Goal: Task Accomplishment & Management: Manage account settings

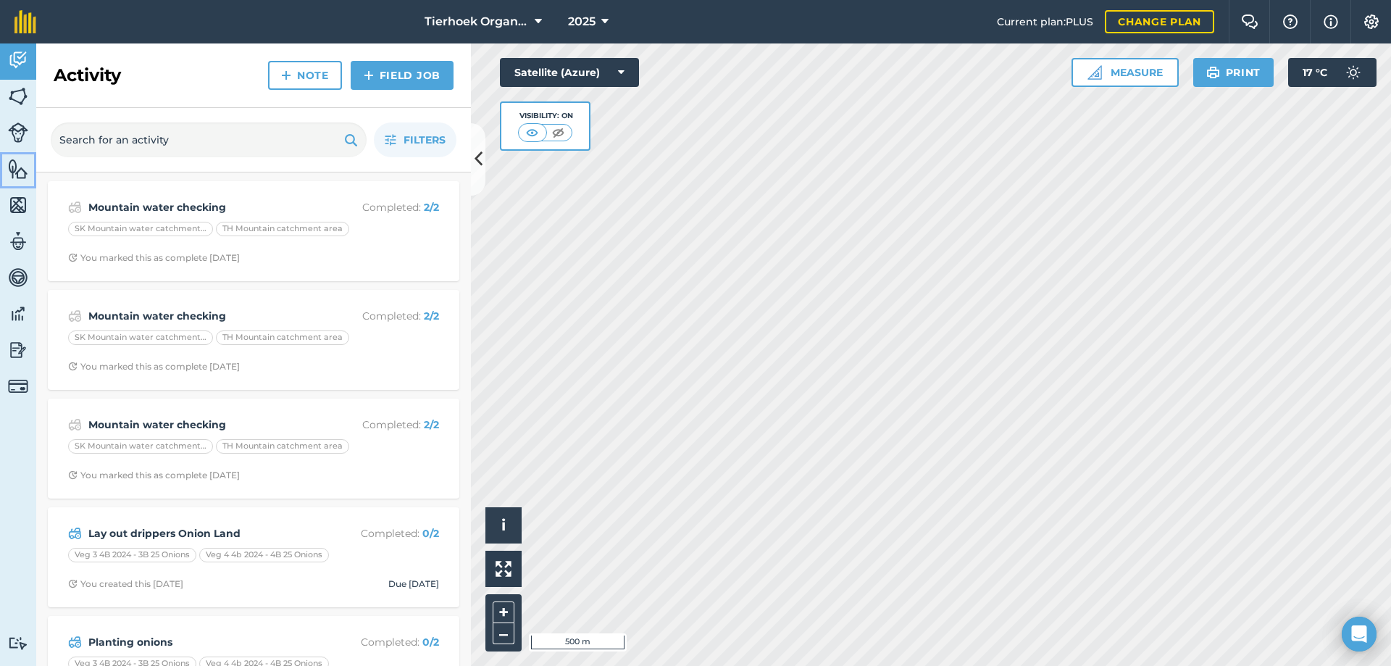
click at [16, 173] on img at bounding box center [18, 169] width 20 height 22
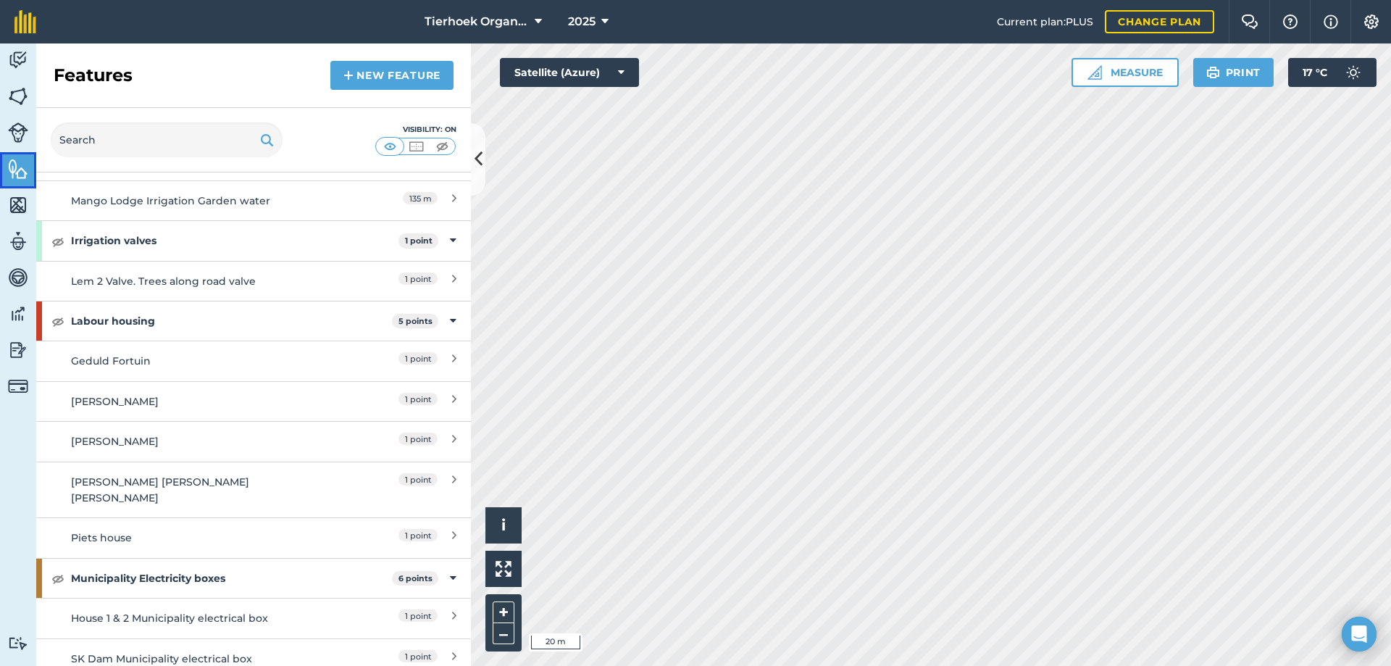
scroll to position [5289, 0]
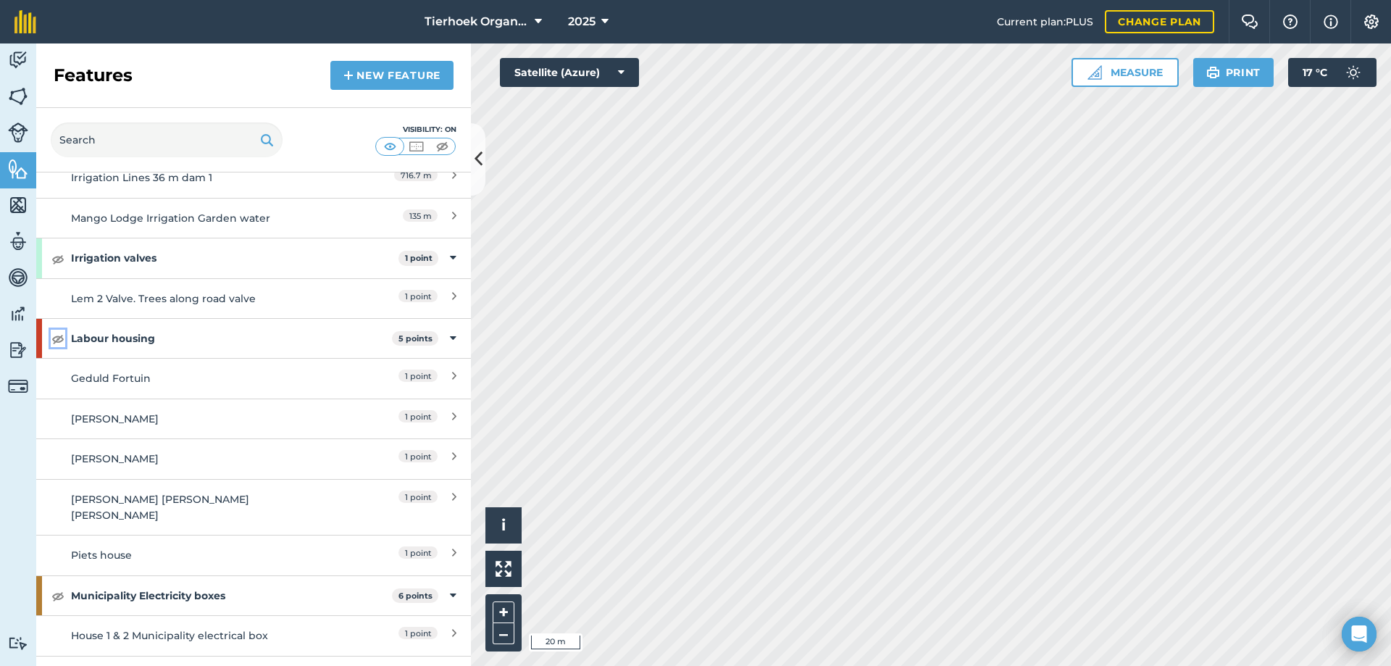
click at [59, 330] on img at bounding box center [57, 338] width 13 height 17
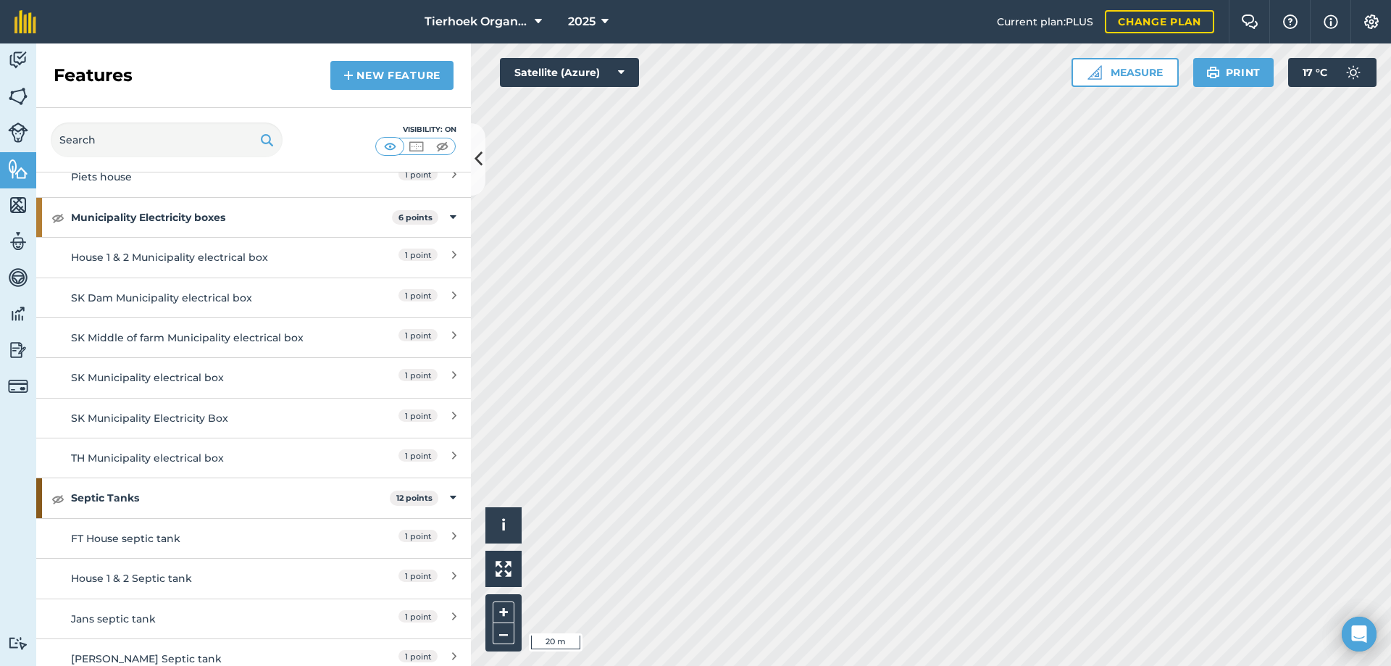
scroll to position [5305, 0]
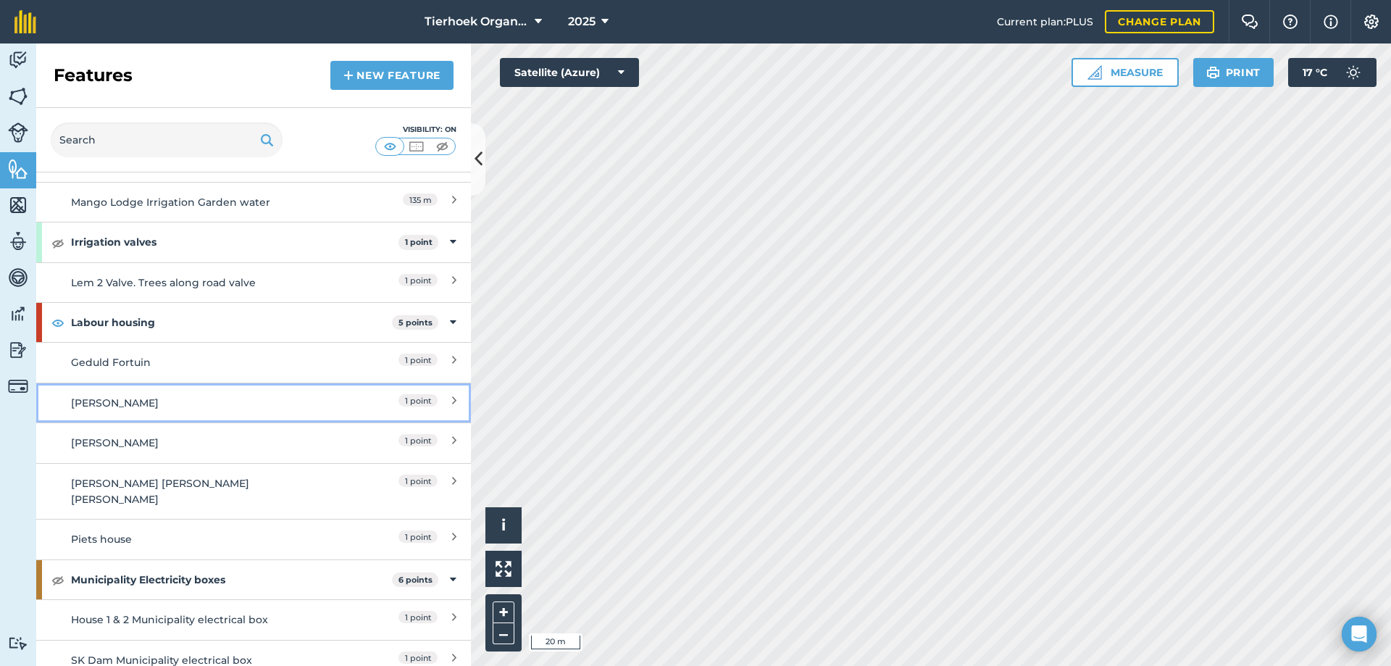
click at [117, 395] on div "[PERSON_NAME]" at bounding box center [199, 403] width 257 height 16
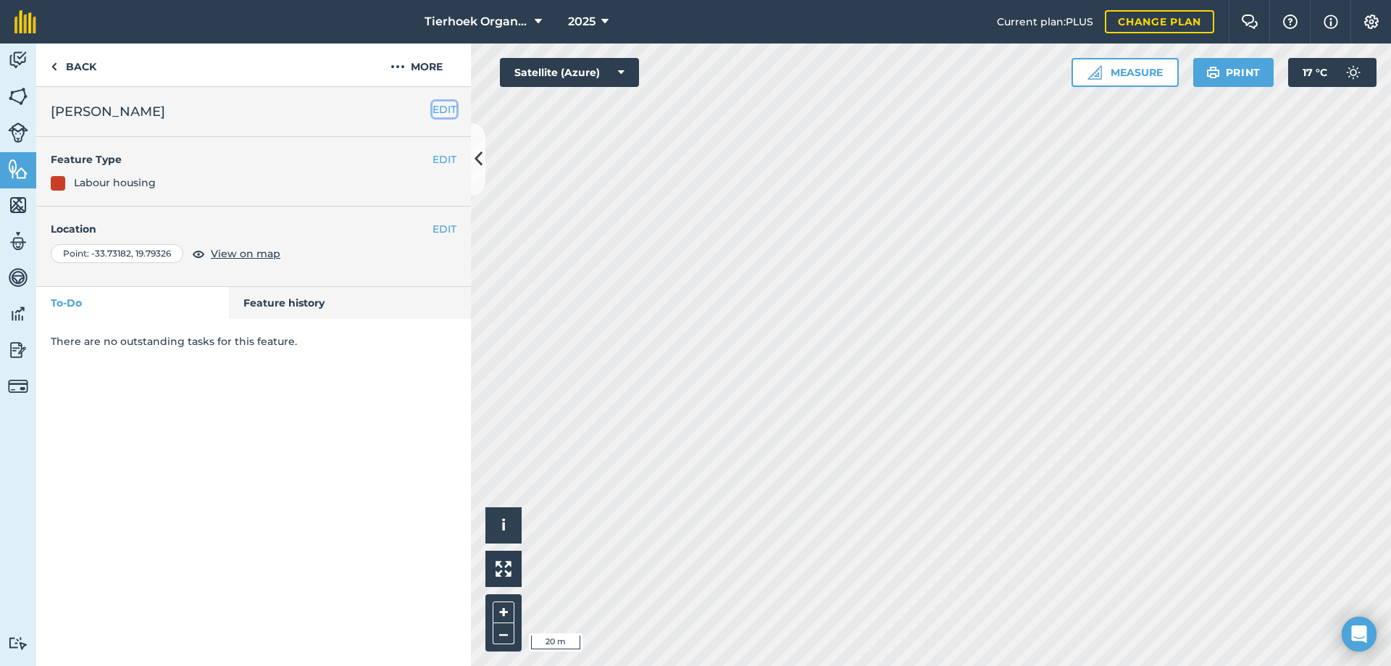
click at [446, 110] on button "EDIT" at bounding box center [445, 109] width 24 height 16
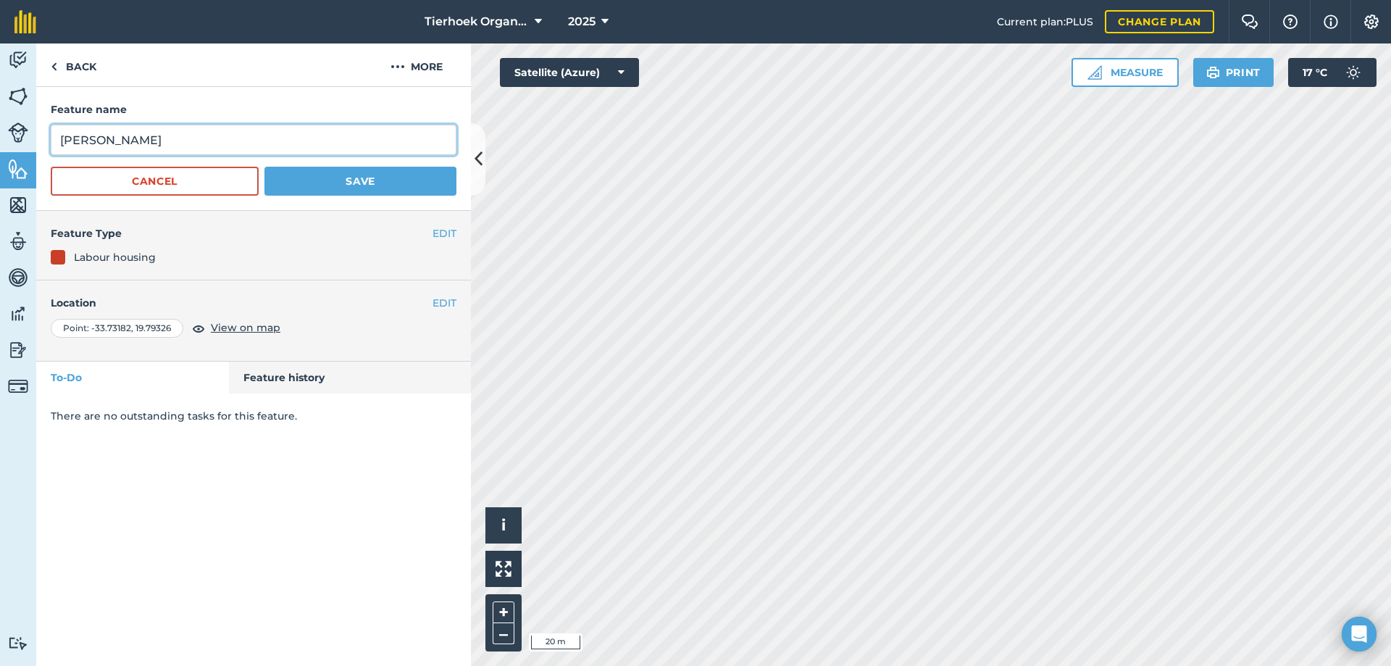
drag, startPoint x: 99, startPoint y: 140, endPoint x: 59, endPoint y: 151, distance: 41.3
click at [59, 151] on input "[PERSON_NAME]" at bounding box center [254, 140] width 406 height 30
type input "[PERSON_NAME]"
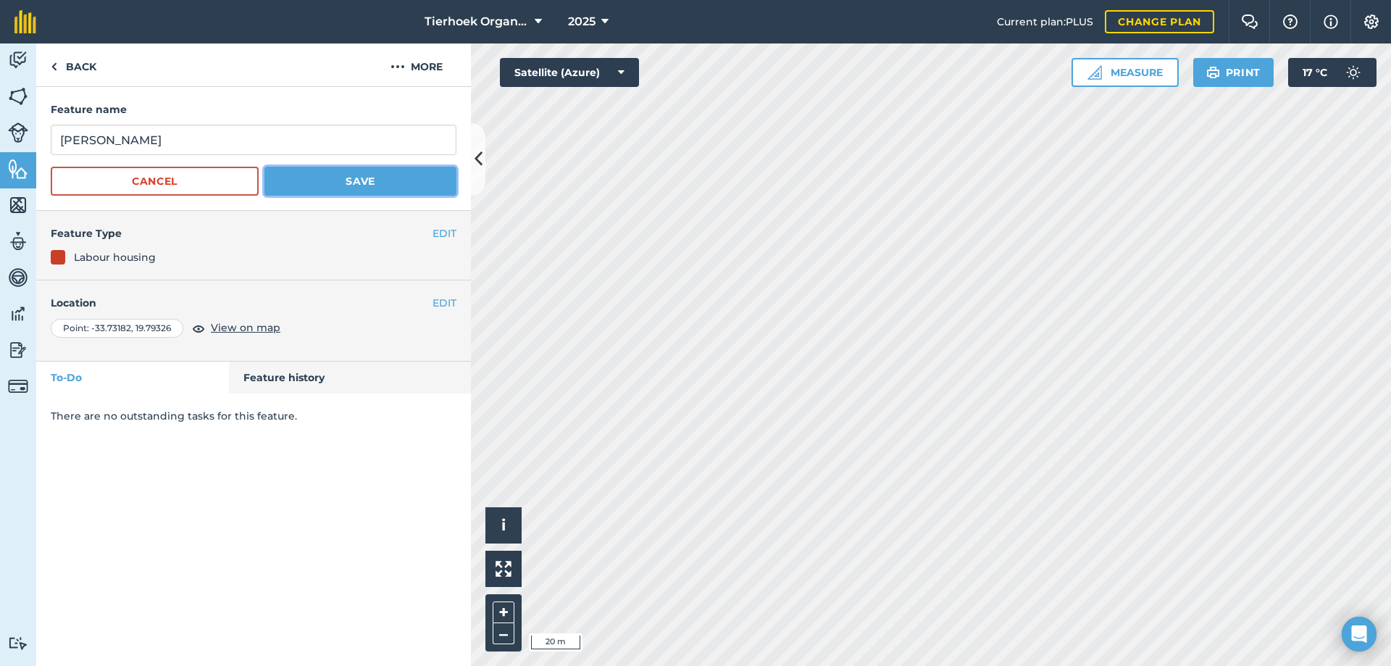
click at [325, 175] on button "Save" at bounding box center [360, 181] width 192 height 29
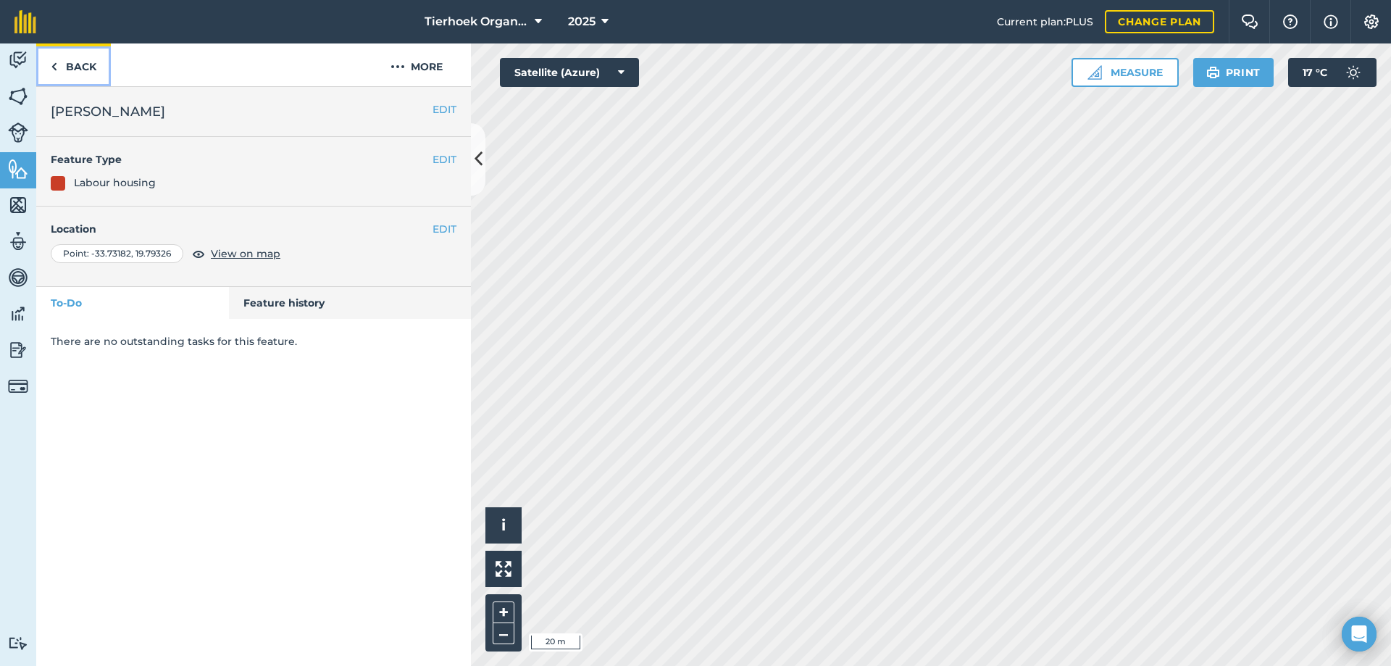
click at [75, 65] on link "Back" at bounding box center [73, 64] width 75 height 43
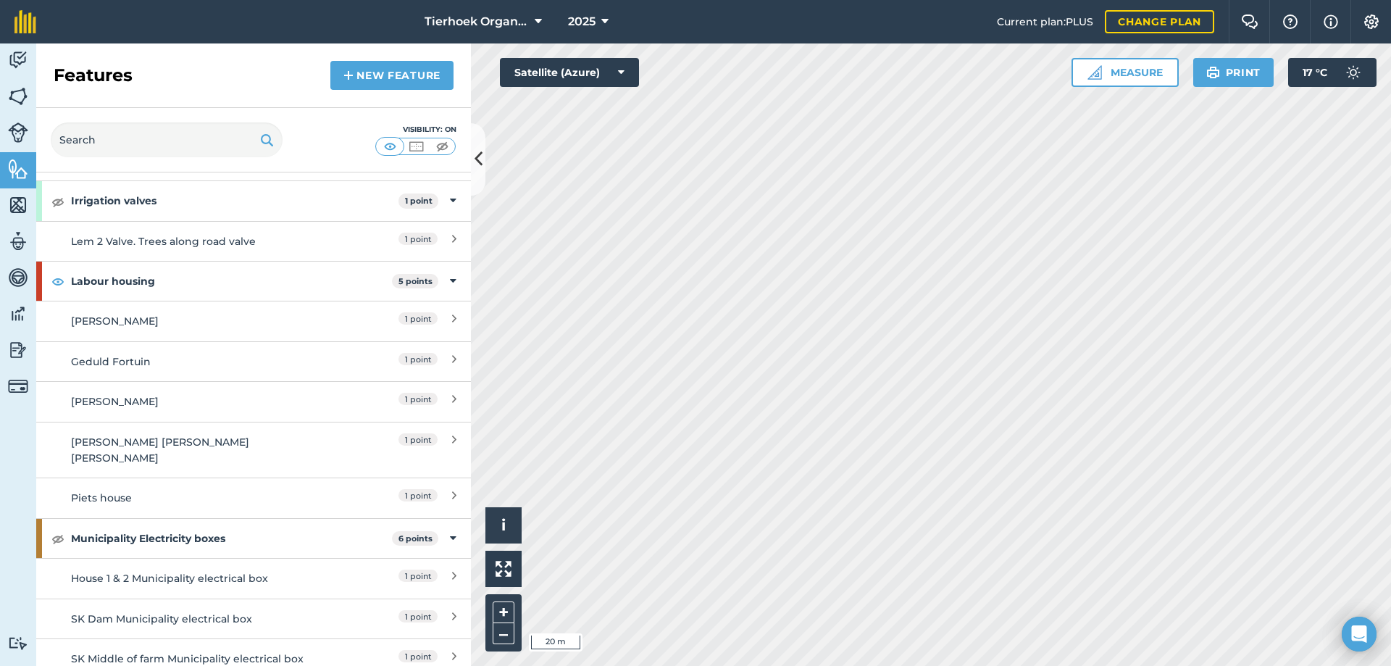
scroll to position [5361, 0]
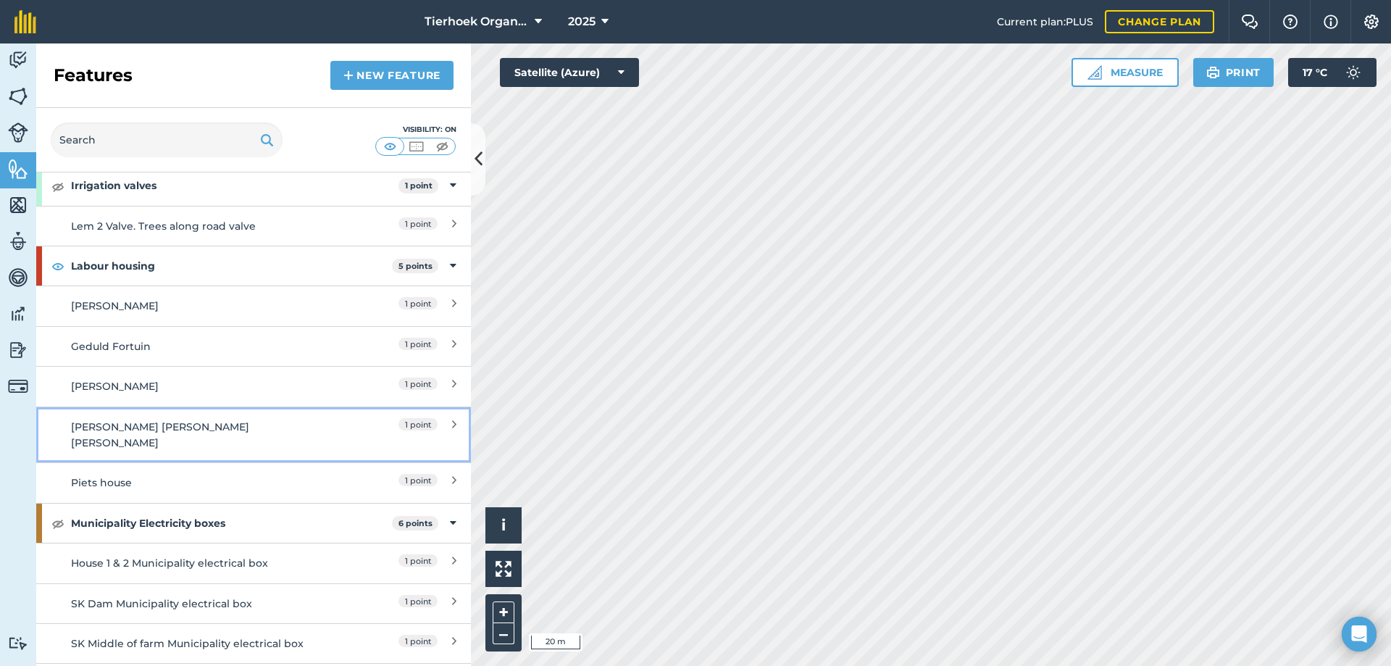
click at [143, 419] on div "[PERSON_NAME] [PERSON_NAME] [PERSON_NAME]" at bounding box center [199, 435] width 257 height 33
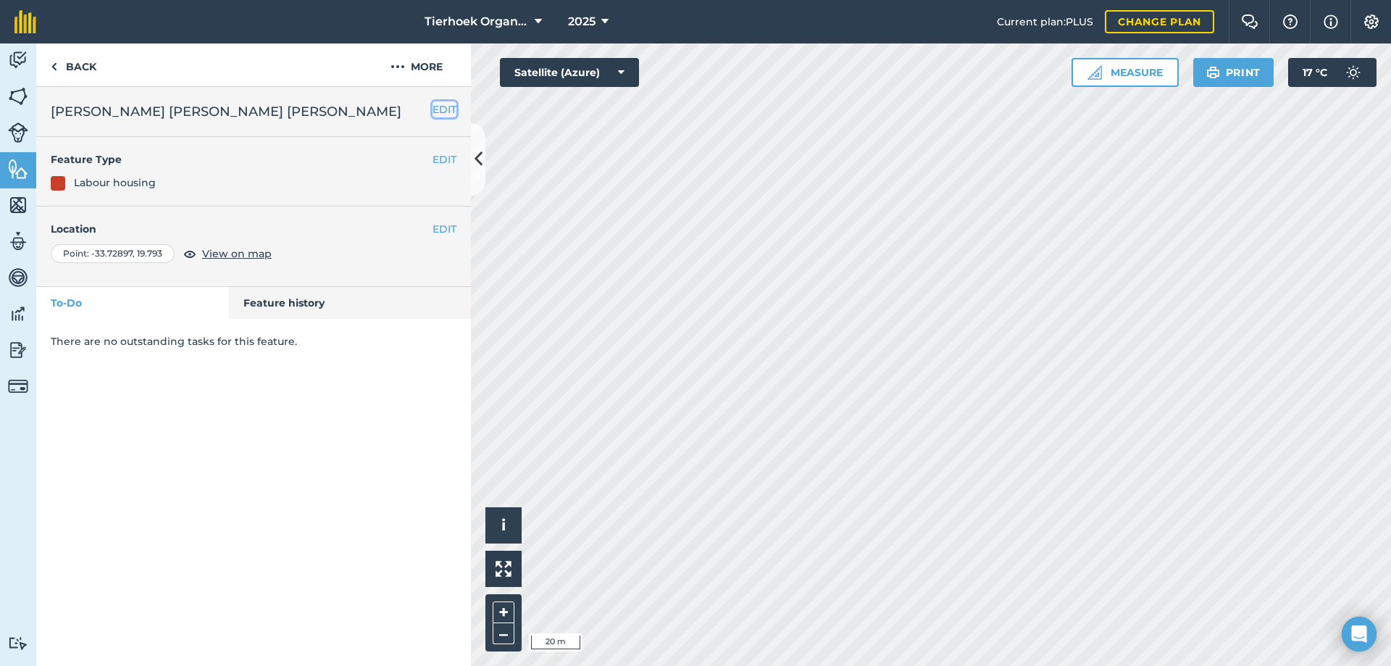
click at [443, 108] on button "EDIT" at bounding box center [445, 109] width 24 height 16
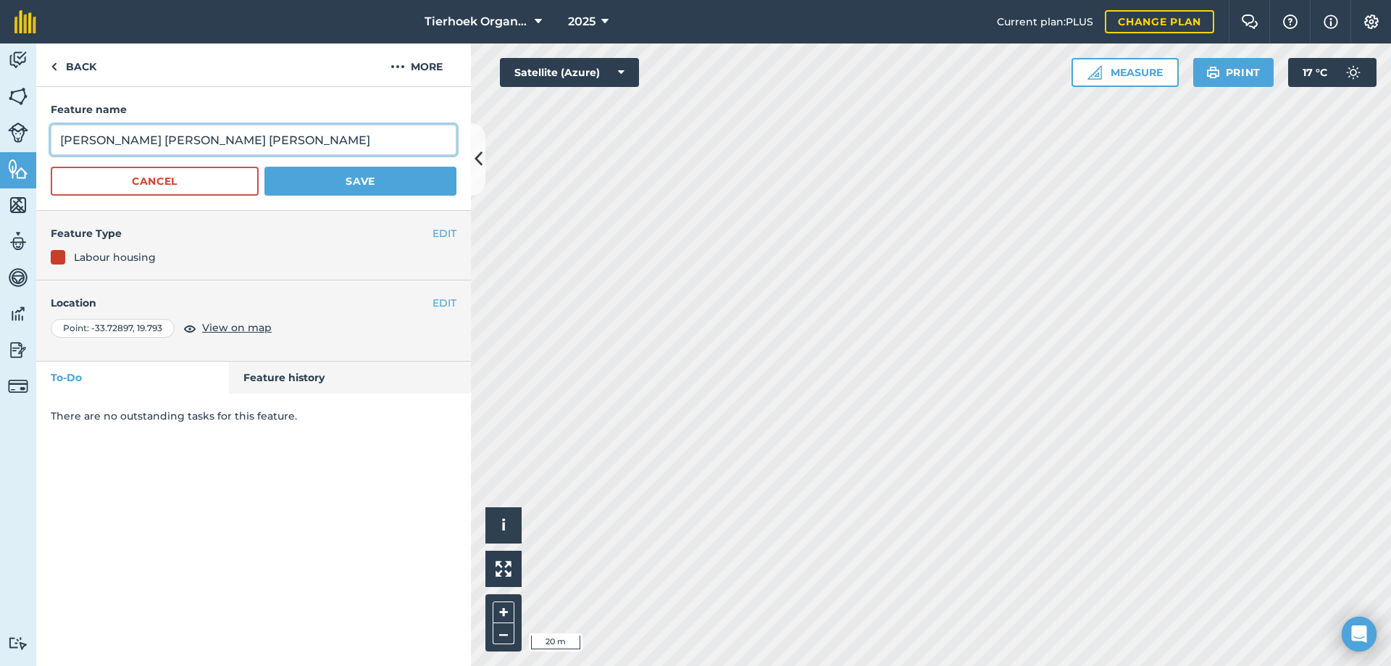
drag, startPoint x: 120, startPoint y: 141, endPoint x: 35, endPoint y: 138, distance: 84.8
click at [35, 138] on div "Activity Fields Livestock Features Maps Team Vehicles Data Reporting Billing Tu…" at bounding box center [695, 354] width 1391 height 622
type input "[PERSON_NAME] [PERSON_NAME]"
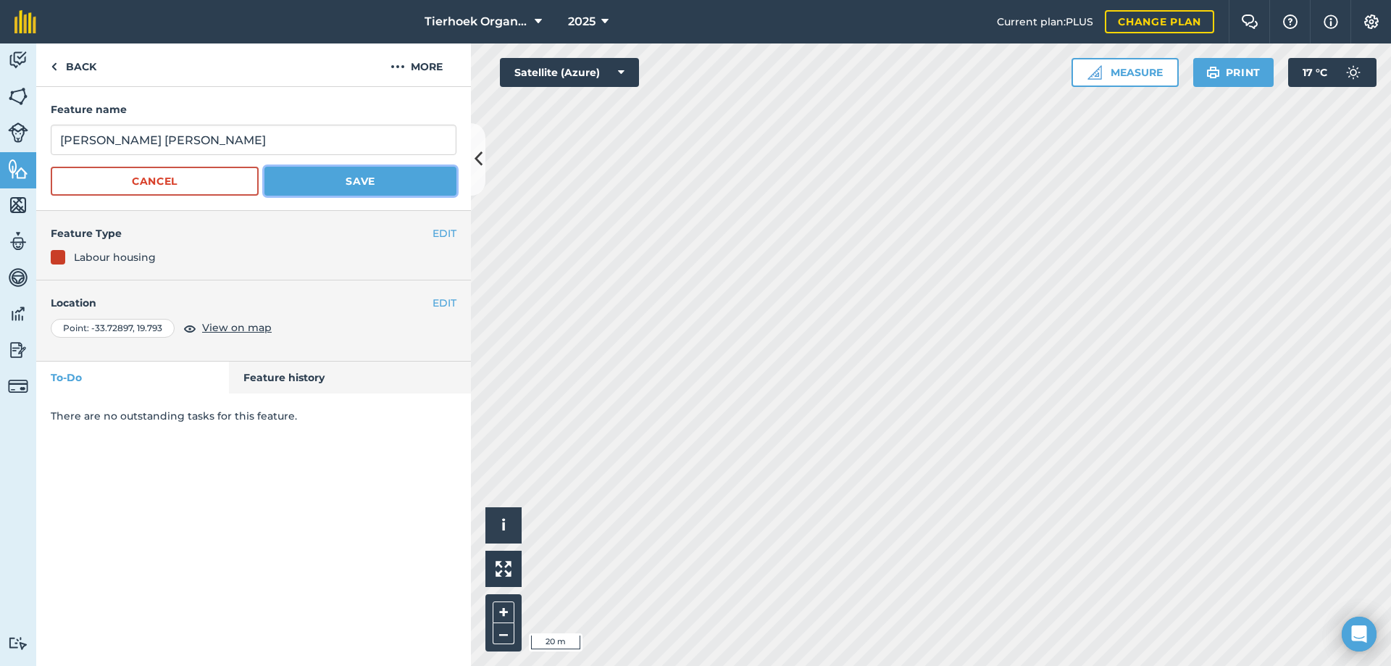
click at [345, 176] on button "Save" at bounding box center [360, 181] width 192 height 29
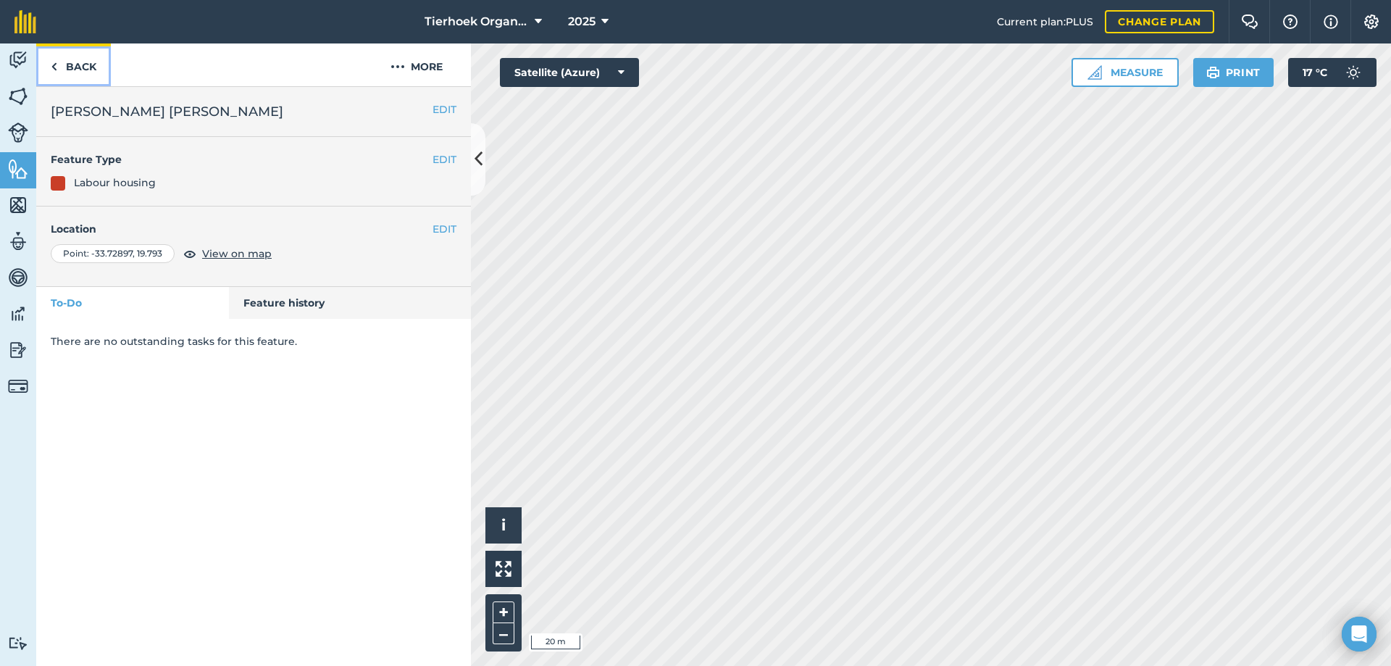
click at [78, 65] on link "Back" at bounding box center [73, 64] width 75 height 43
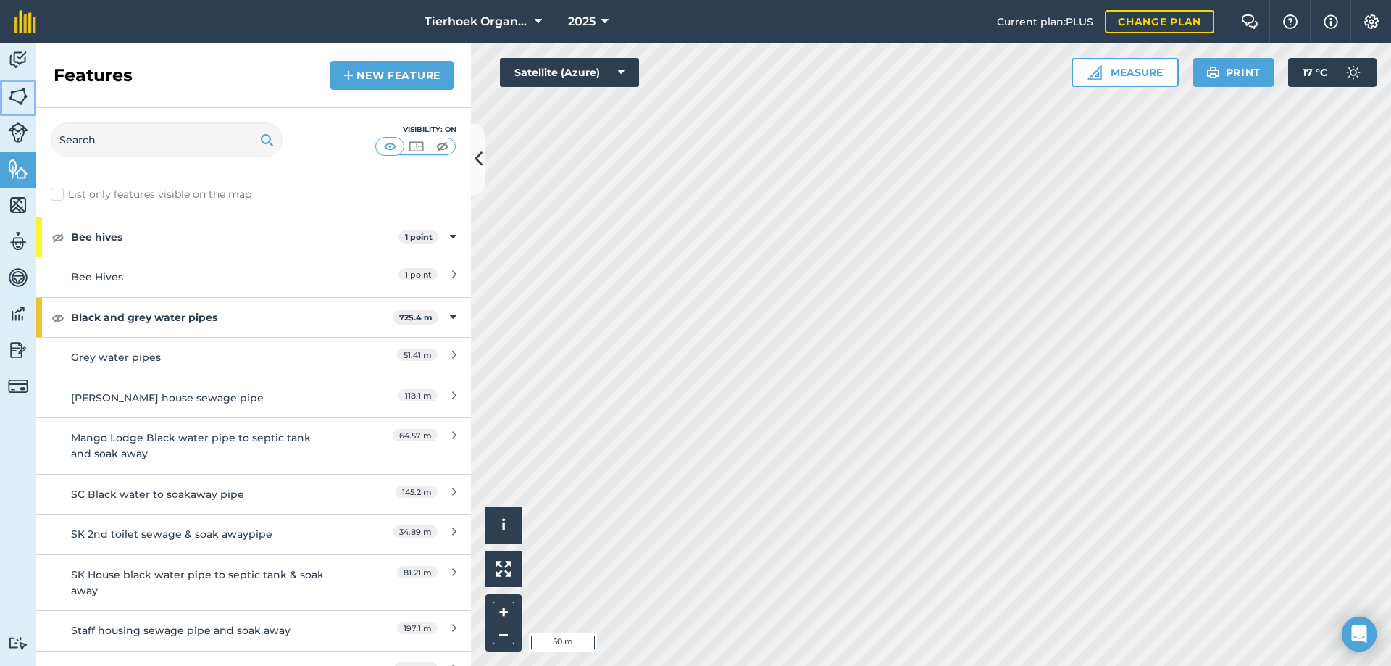
click at [17, 94] on img at bounding box center [18, 96] width 20 height 22
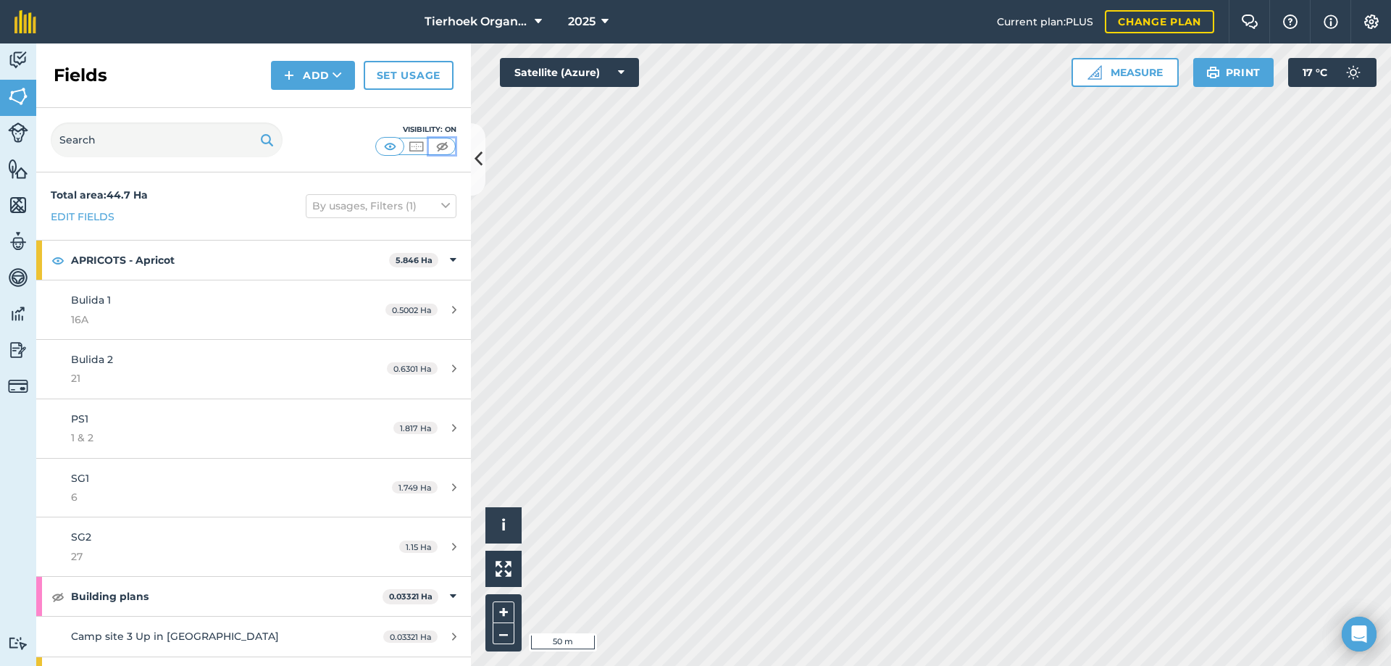
click at [440, 146] on img at bounding box center [442, 146] width 18 height 14
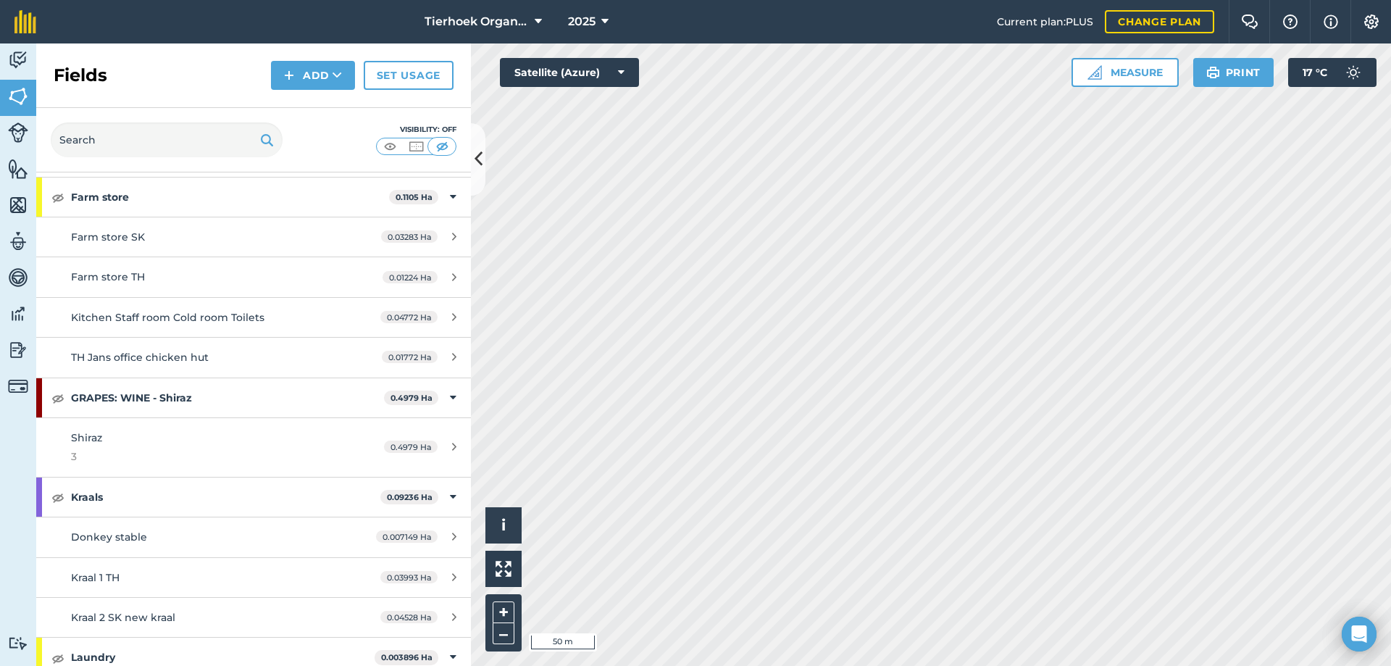
scroll to position [1137, 0]
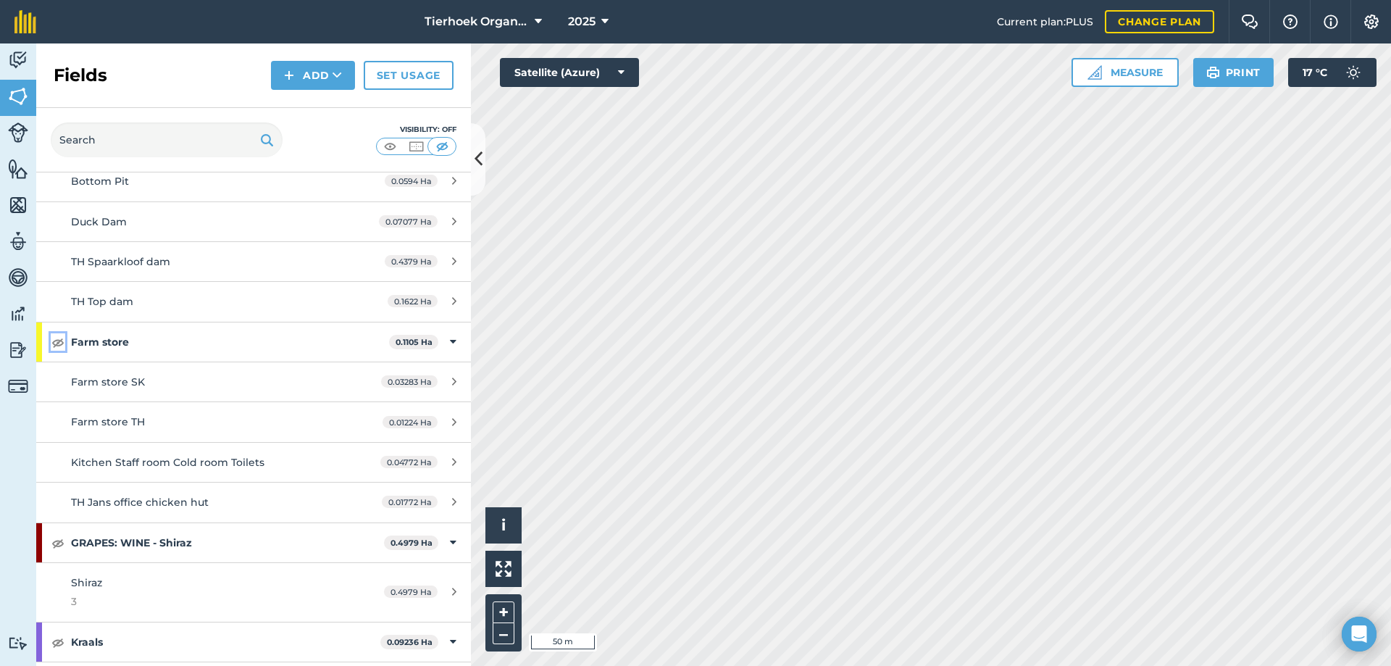
click at [58, 344] on img at bounding box center [57, 341] width 13 height 17
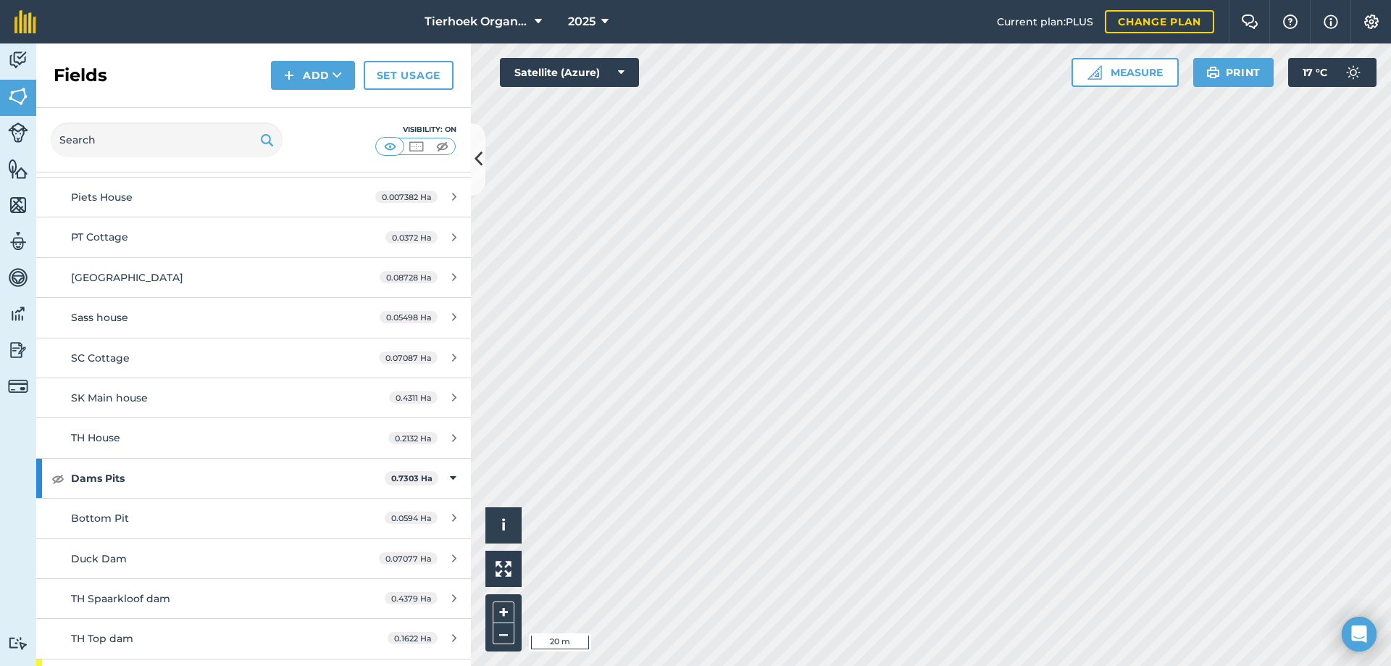
scroll to position [775, 0]
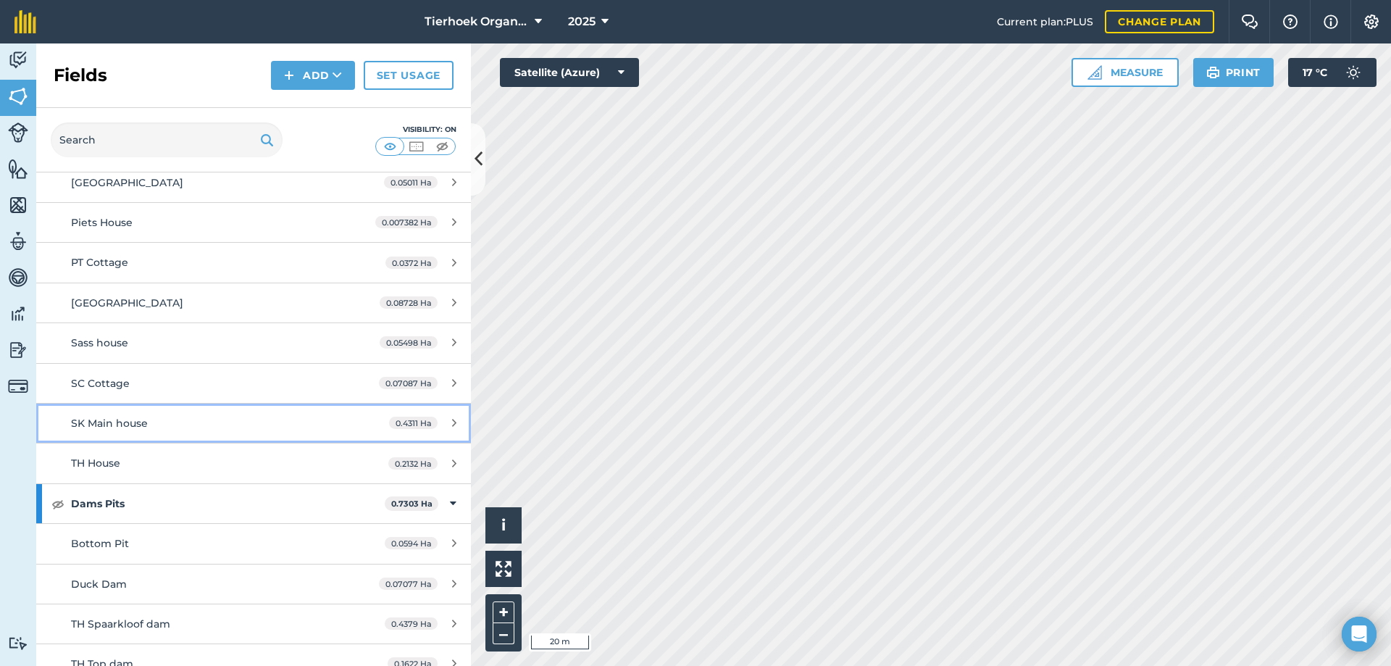
click at [141, 422] on span "SK Main house" at bounding box center [109, 423] width 77 height 13
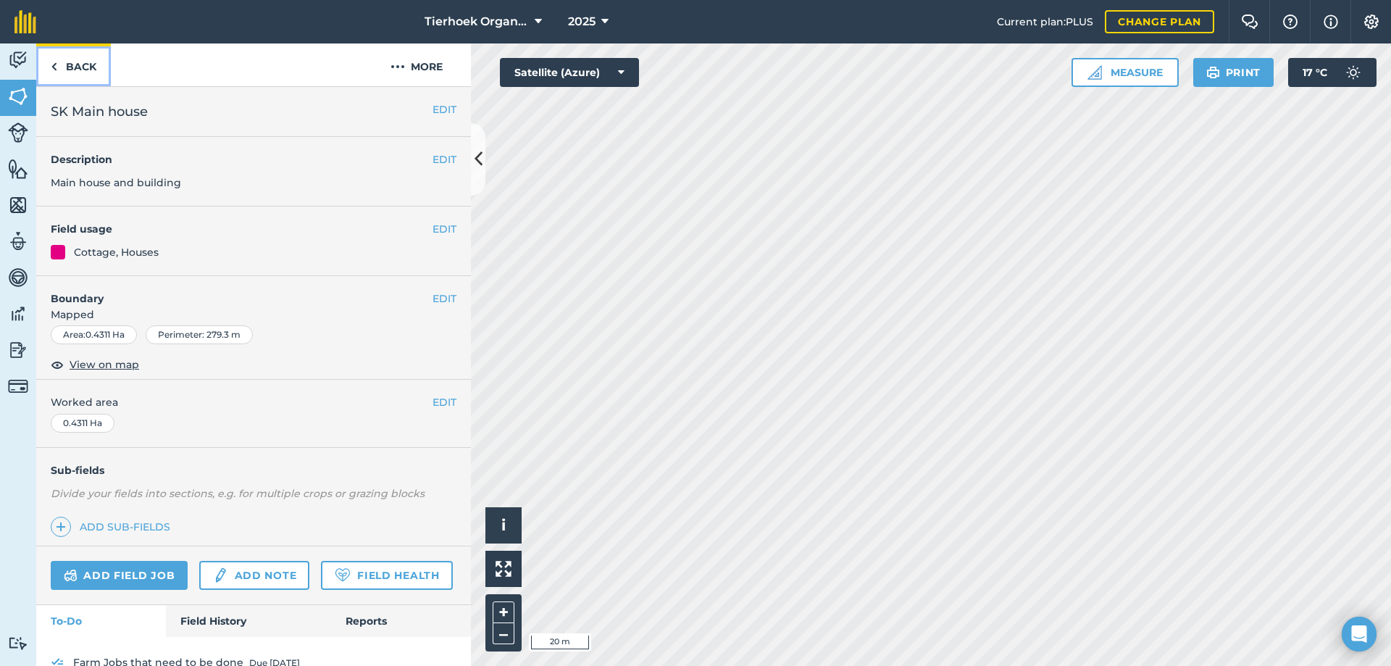
click at [75, 65] on link "Back" at bounding box center [73, 64] width 75 height 43
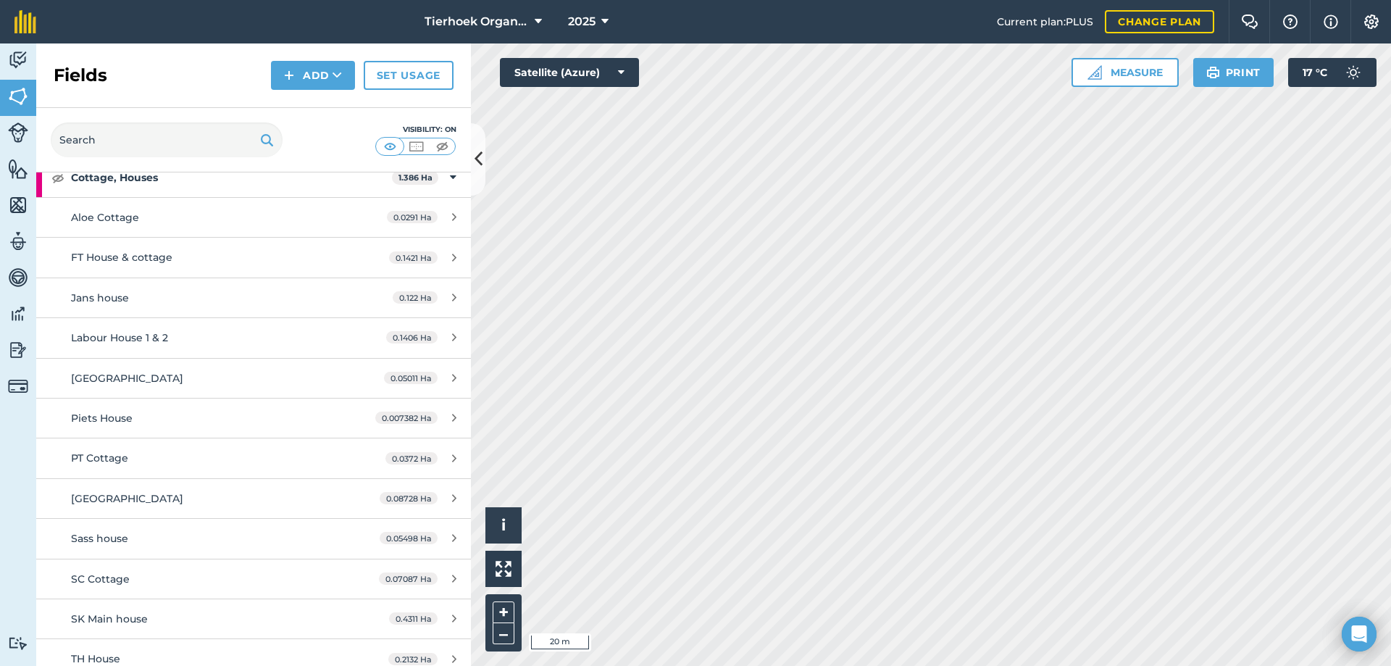
scroll to position [507, 0]
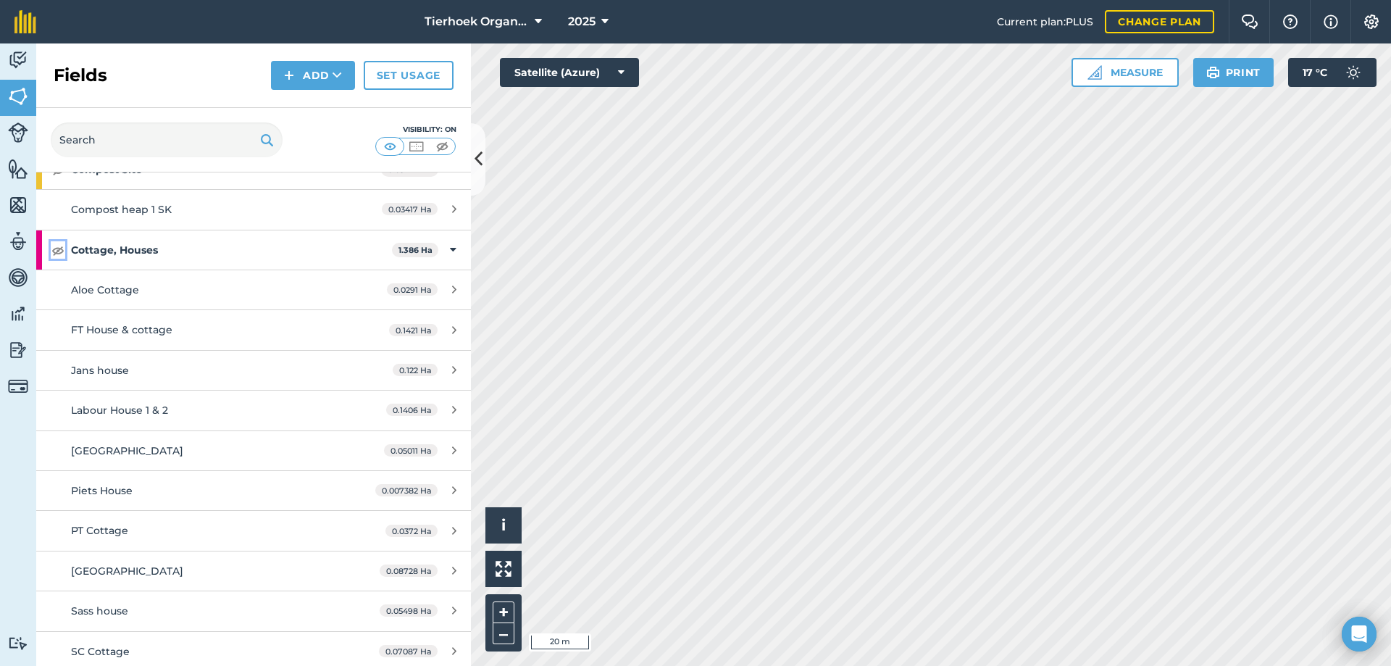
click at [59, 249] on img at bounding box center [57, 249] width 13 height 17
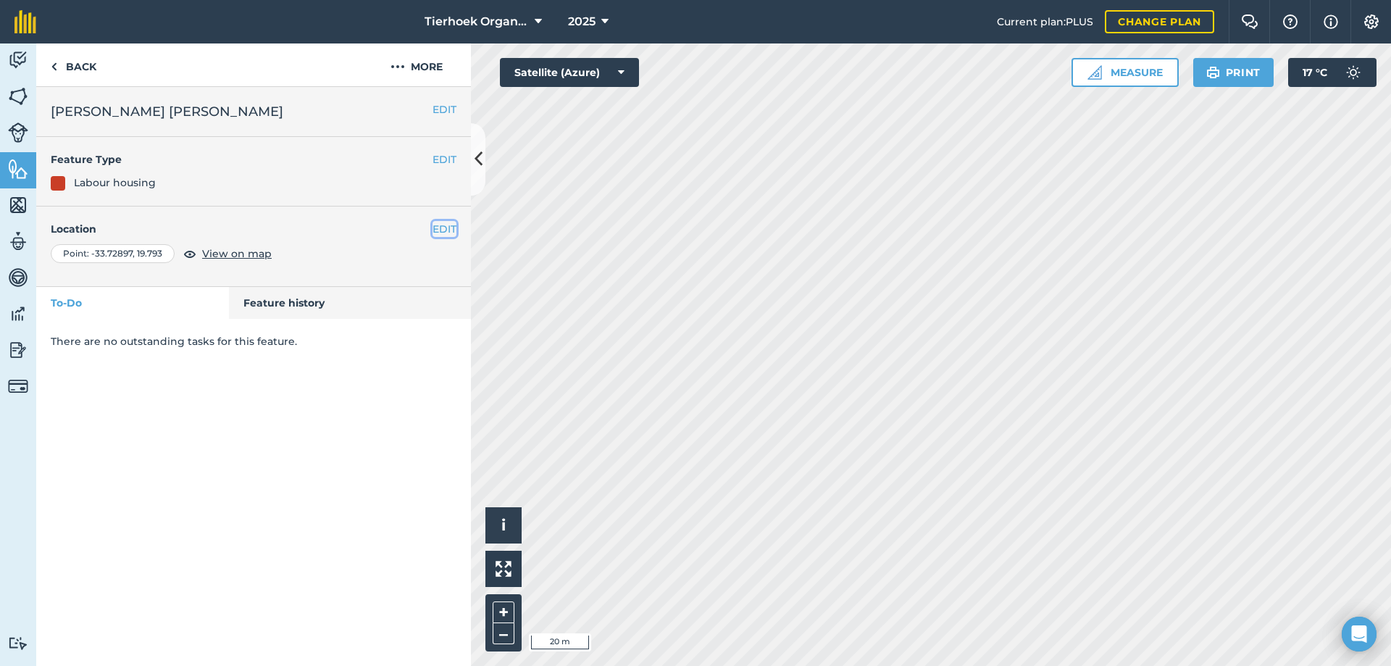
click at [443, 228] on button "EDIT" at bounding box center [445, 229] width 24 height 16
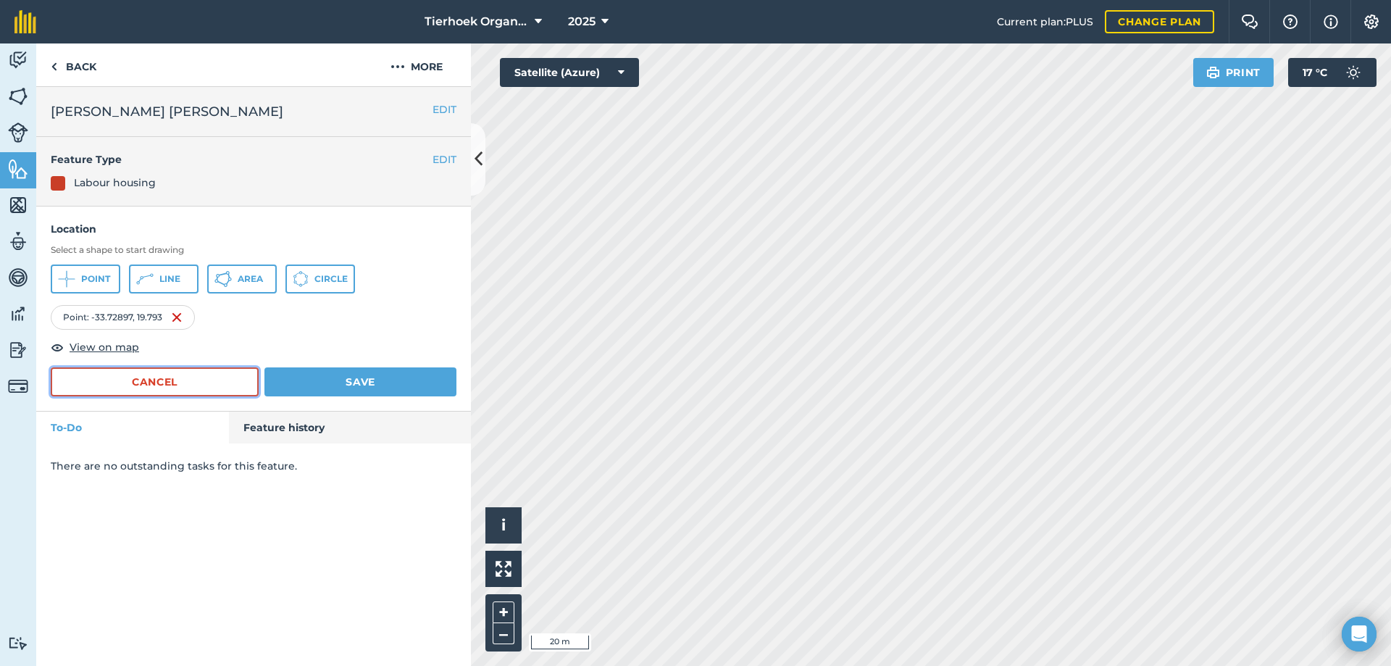
click at [169, 374] on button "Cancel" at bounding box center [155, 381] width 208 height 29
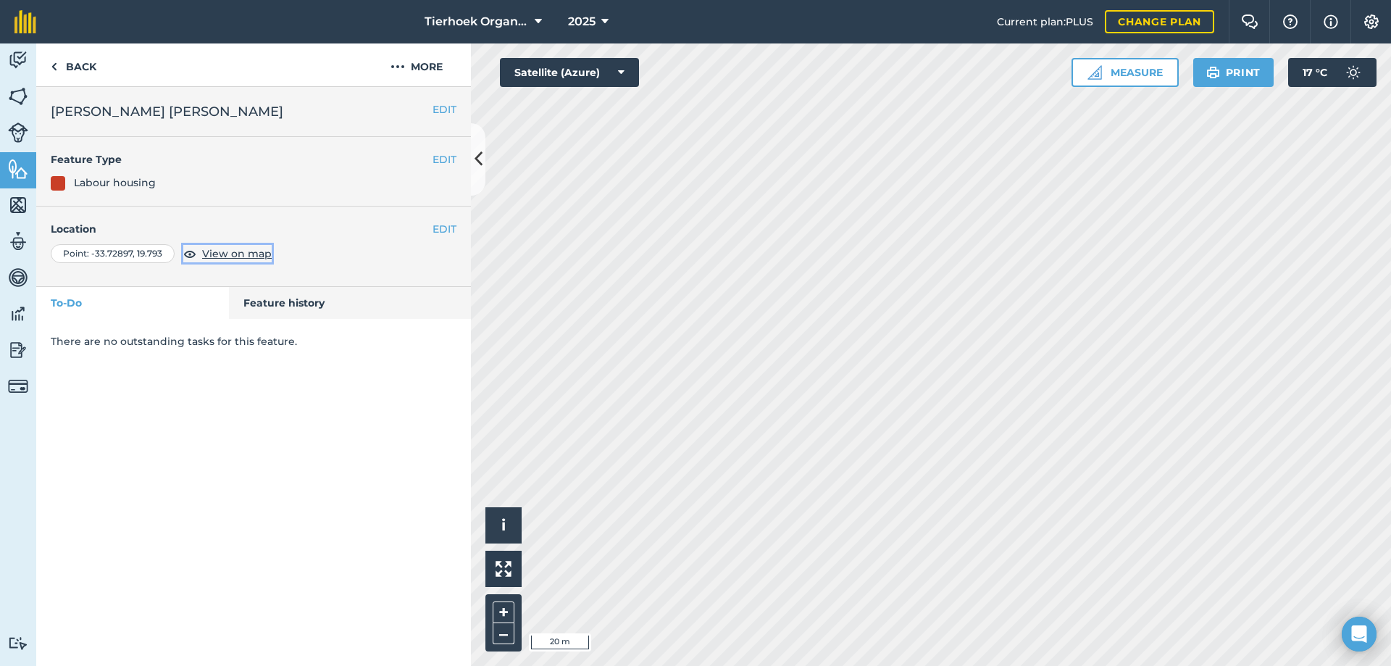
click at [241, 254] on span "View on map" at bounding box center [237, 254] width 70 height 16
click at [439, 109] on button "EDIT" at bounding box center [445, 109] width 24 height 16
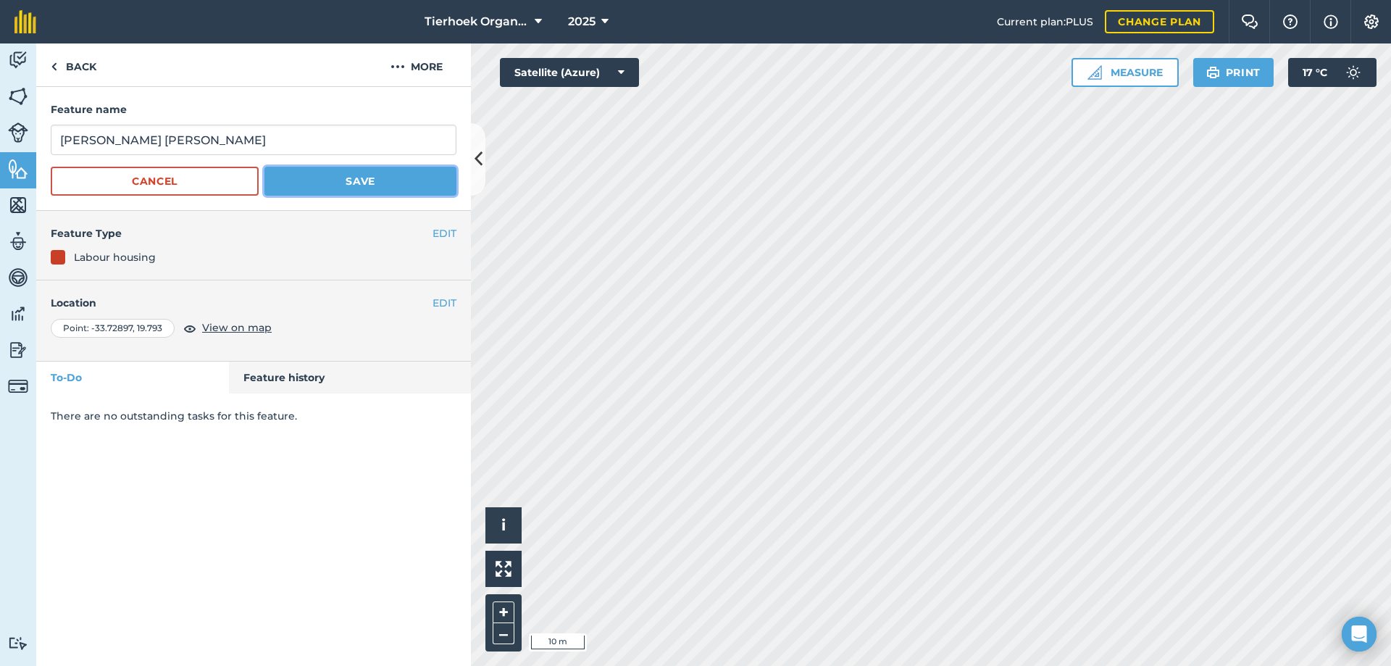
click at [333, 179] on button "Save" at bounding box center [360, 181] width 192 height 29
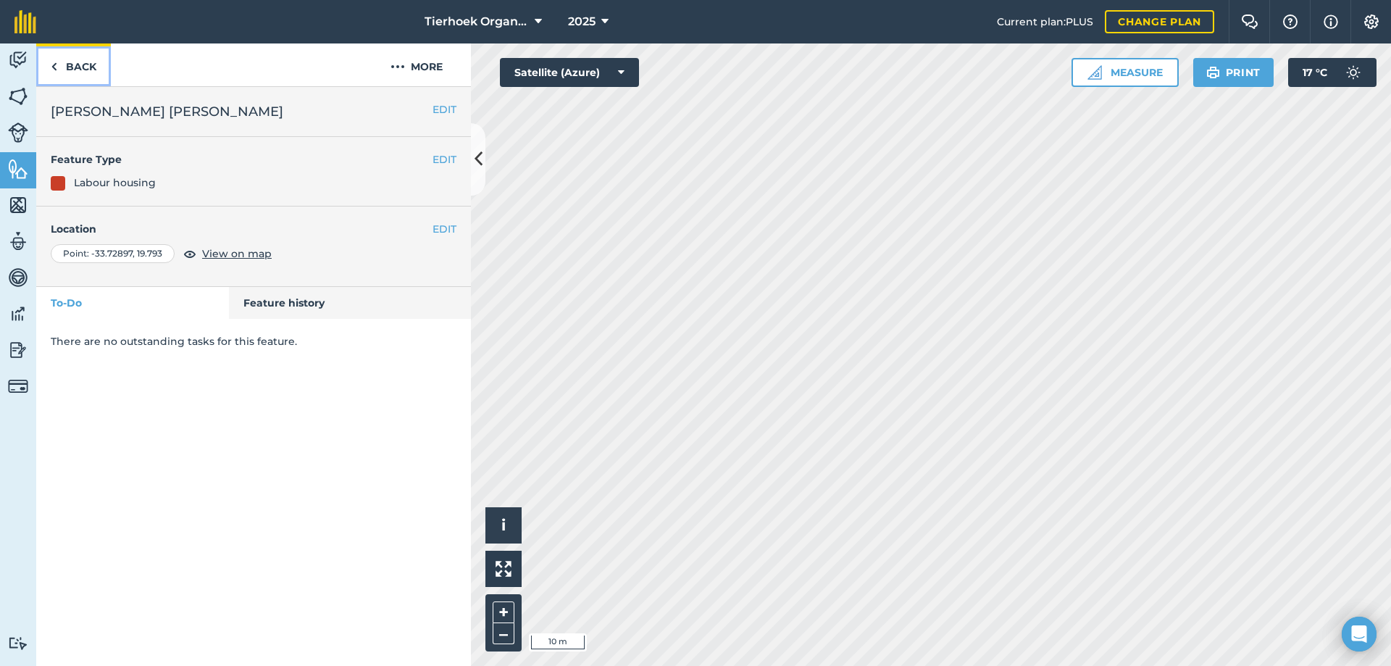
click at [79, 63] on link "Back" at bounding box center [73, 64] width 75 height 43
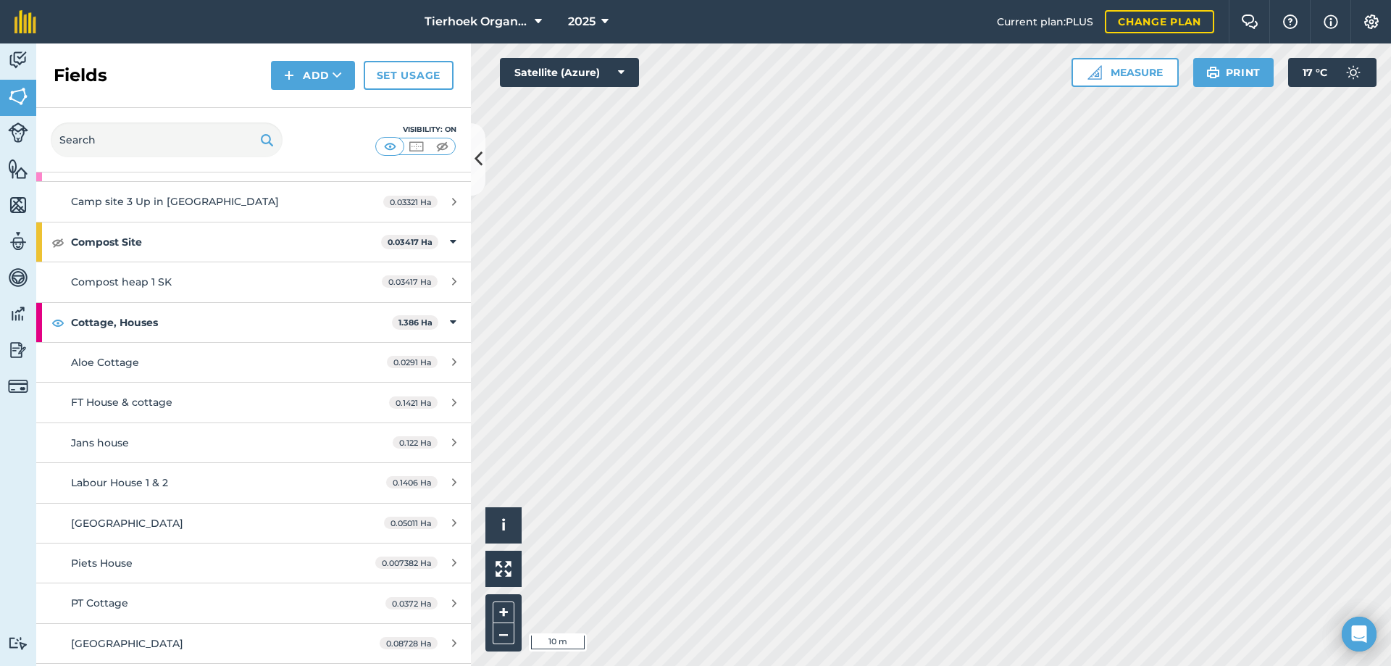
scroll to position [507, 0]
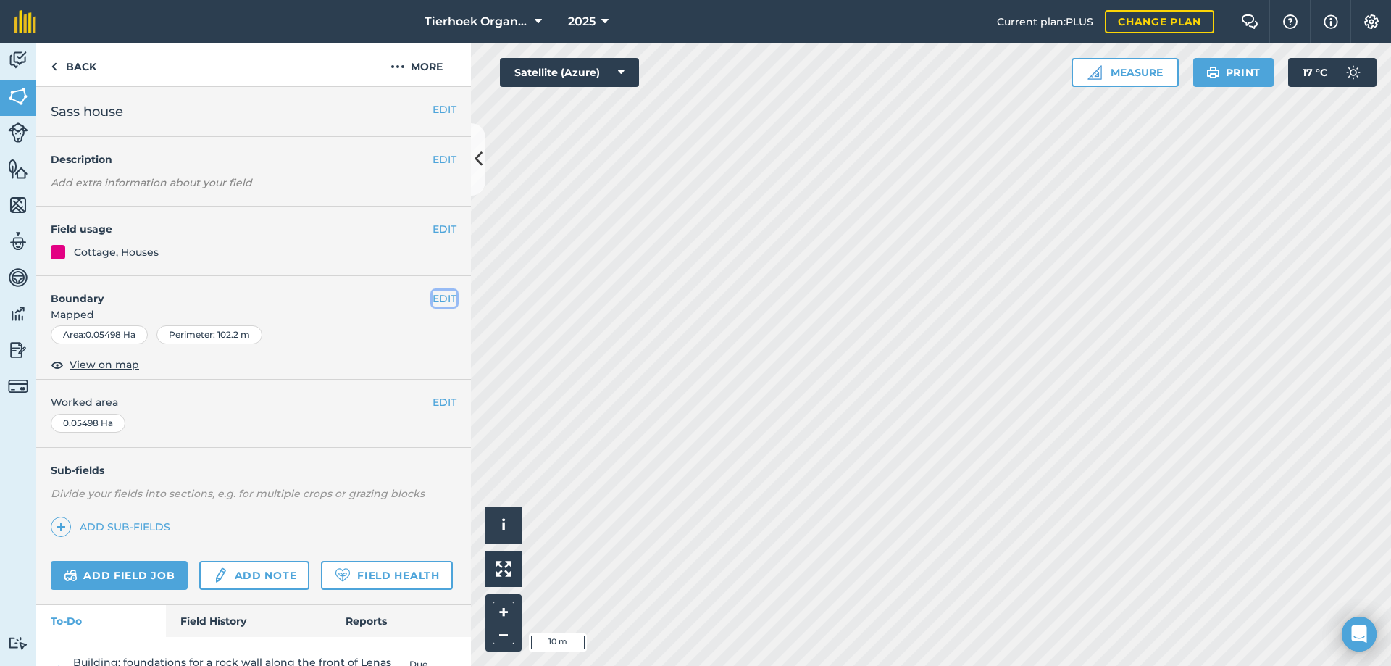
click at [436, 300] on button "EDIT" at bounding box center [445, 299] width 24 height 16
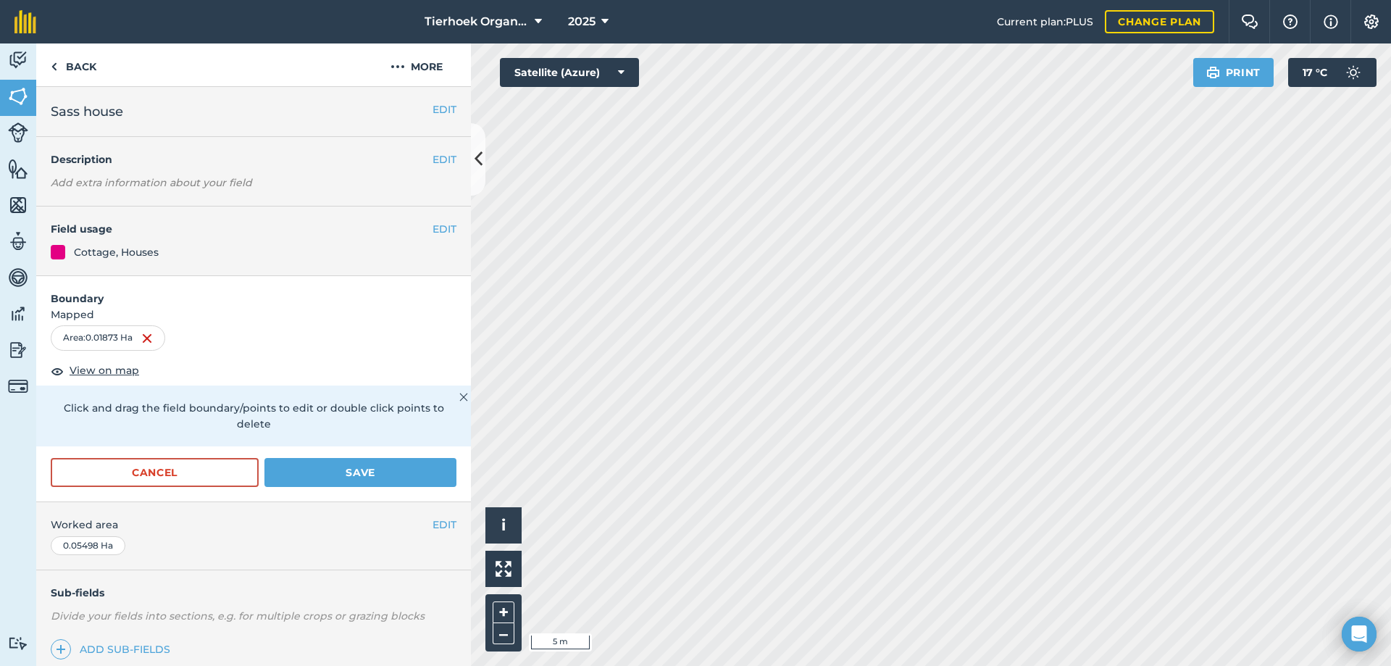
scroll to position [72, 0]
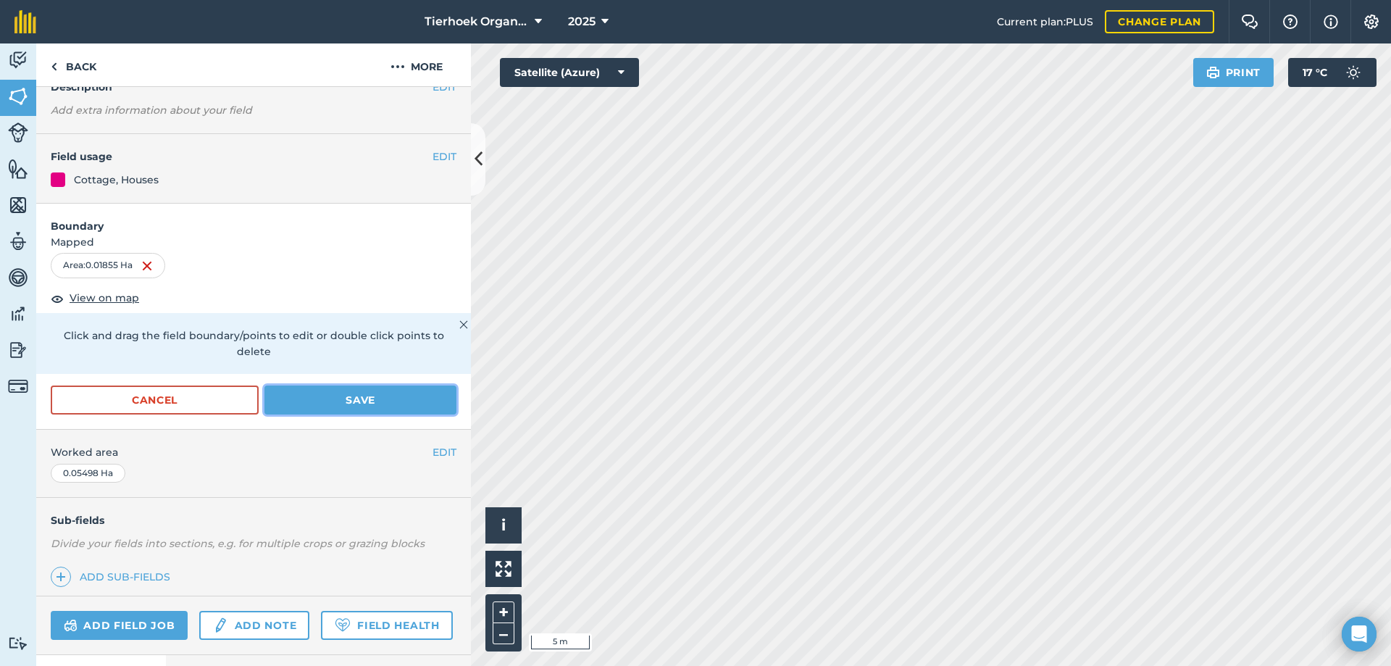
click at [330, 398] on button "Save" at bounding box center [360, 399] width 192 height 29
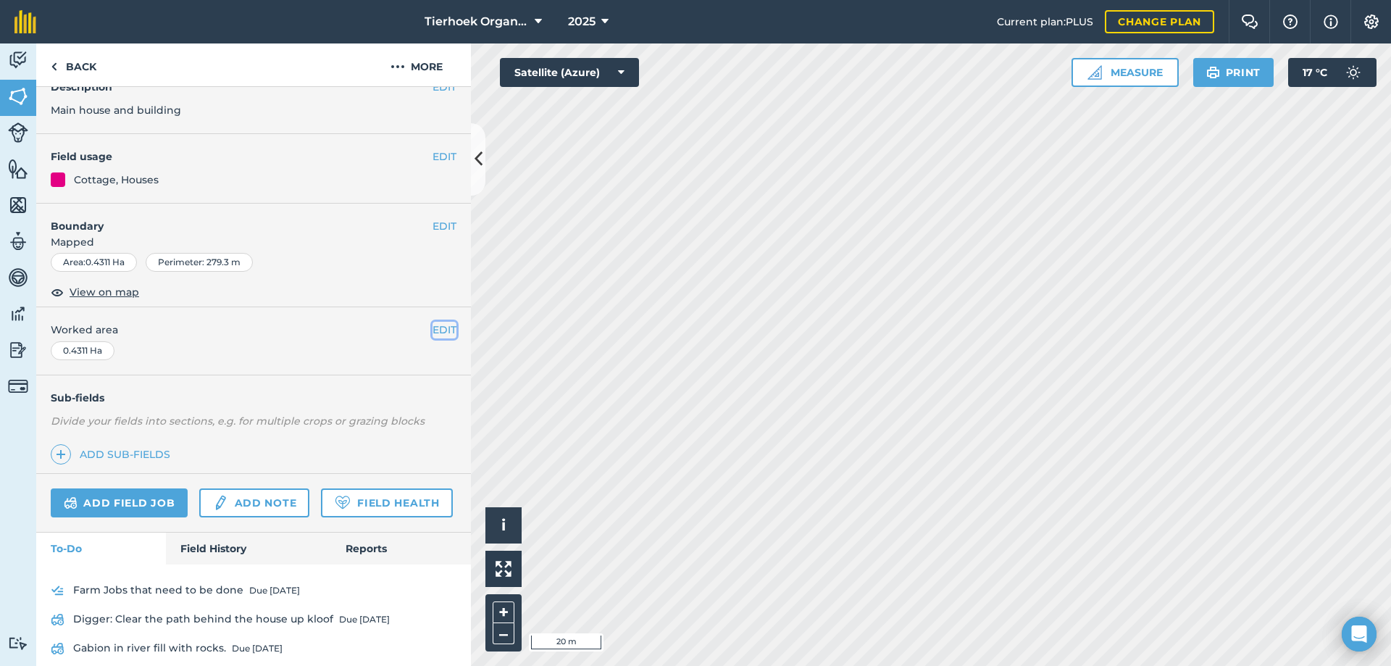
click at [433, 329] on button "EDIT" at bounding box center [445, 330] width 24 height 16
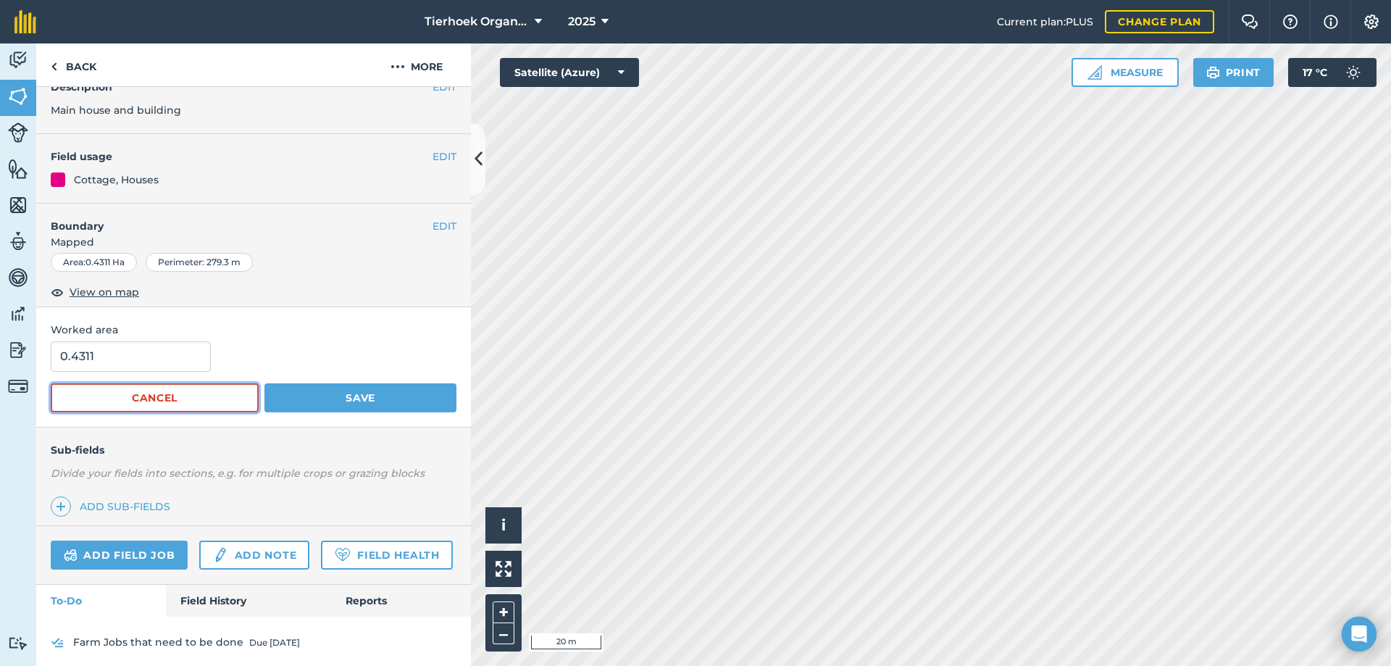
click at [185, 403] on button "Cancel" at bounding box center [155, 397] width 208 height 29
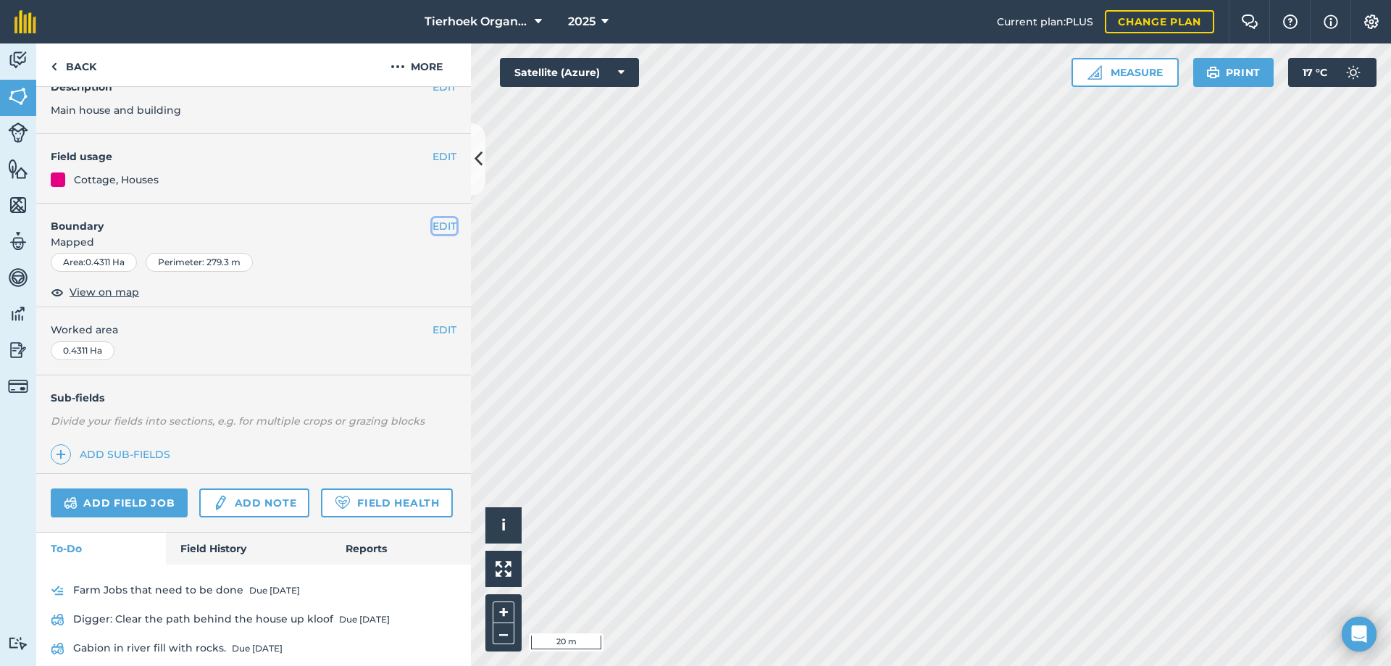
click at [437, 225] on button "EDIT" at bounding box center [445, 226] width 24 height 16
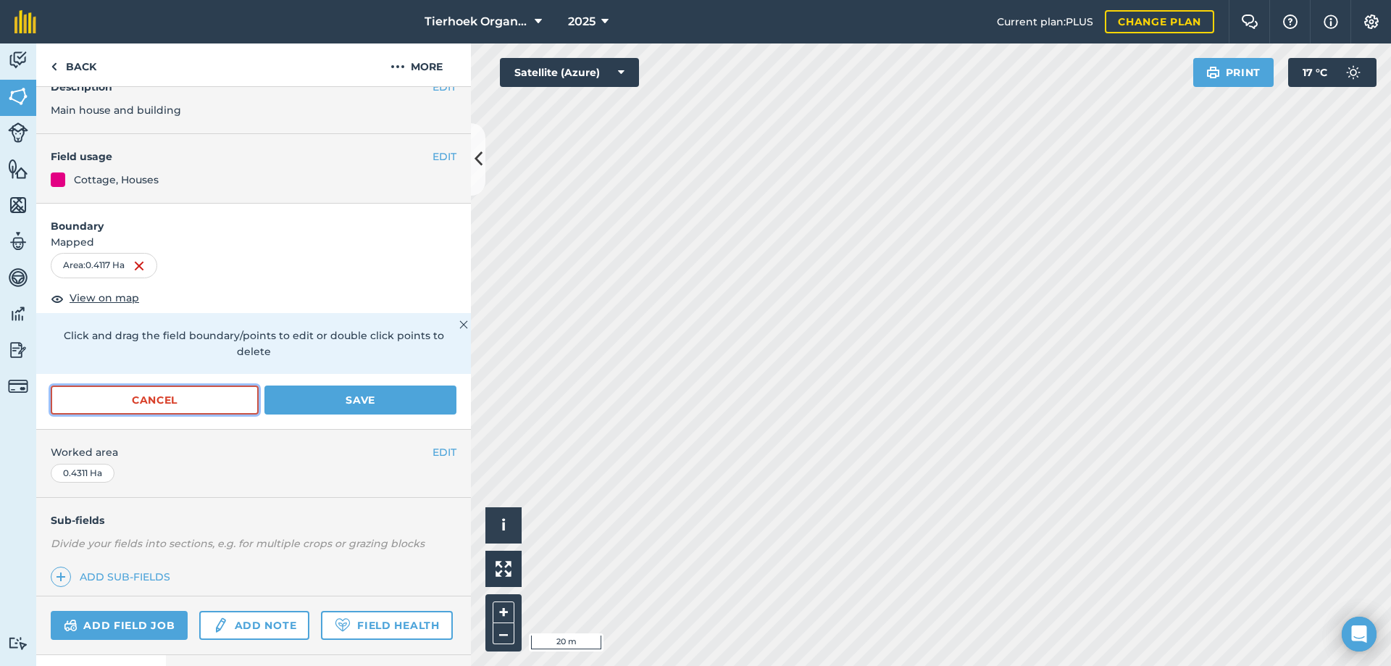
click at [170, 404] on button "Cancel" at bounding box center [155, 399] width 208 height 29
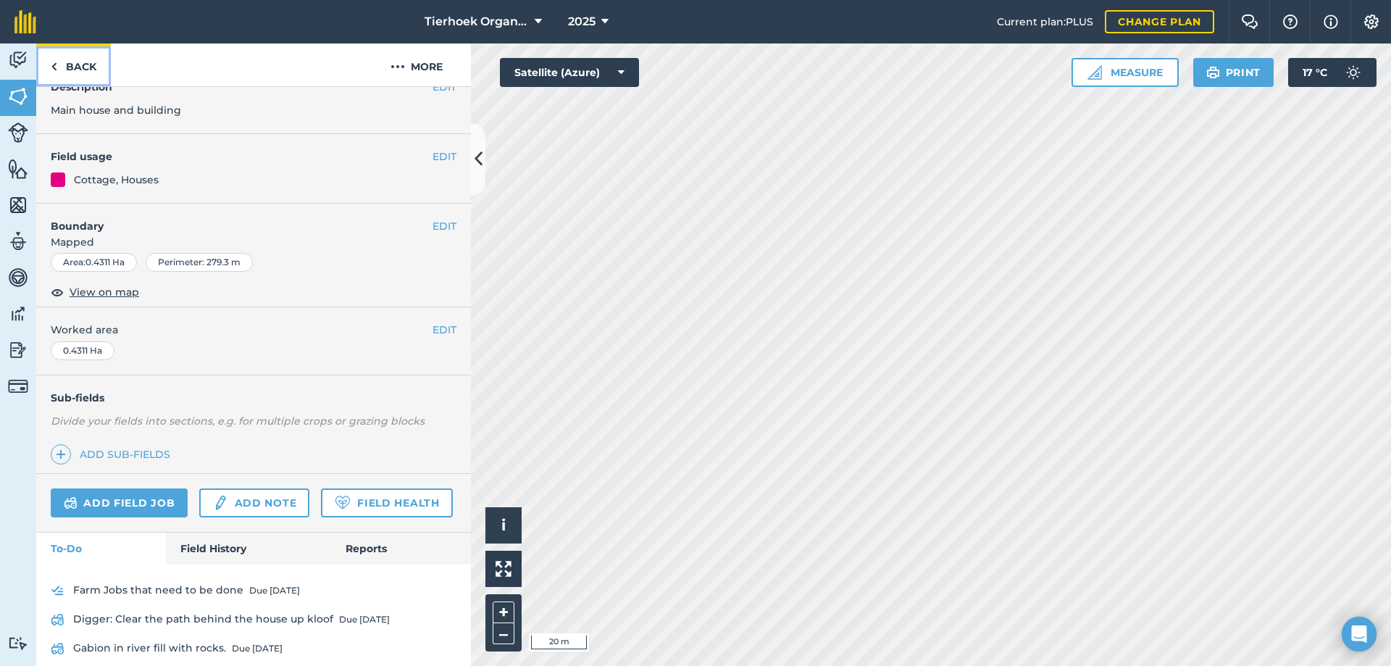
click at [76, 64] on link "Back" at bounding box center [73, 64] width 75 height 43
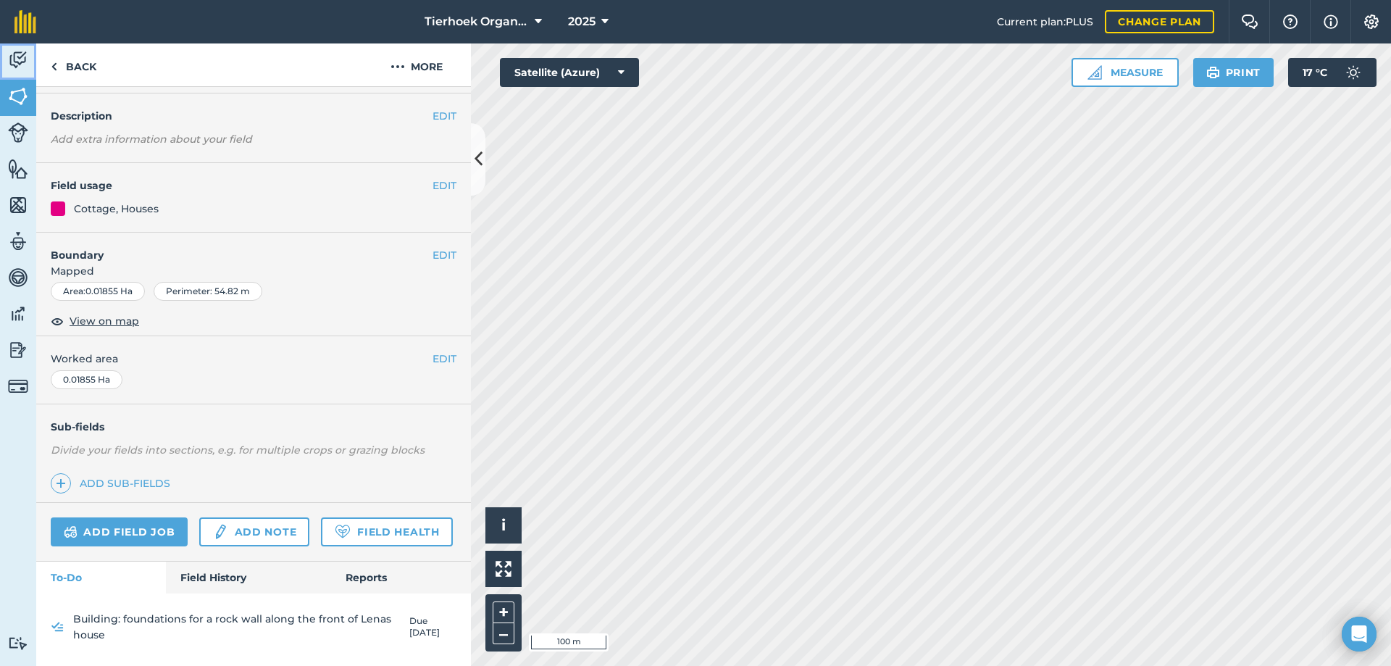
click at [9, 56] on img at bounding box center [18, 60] width 20 height 22
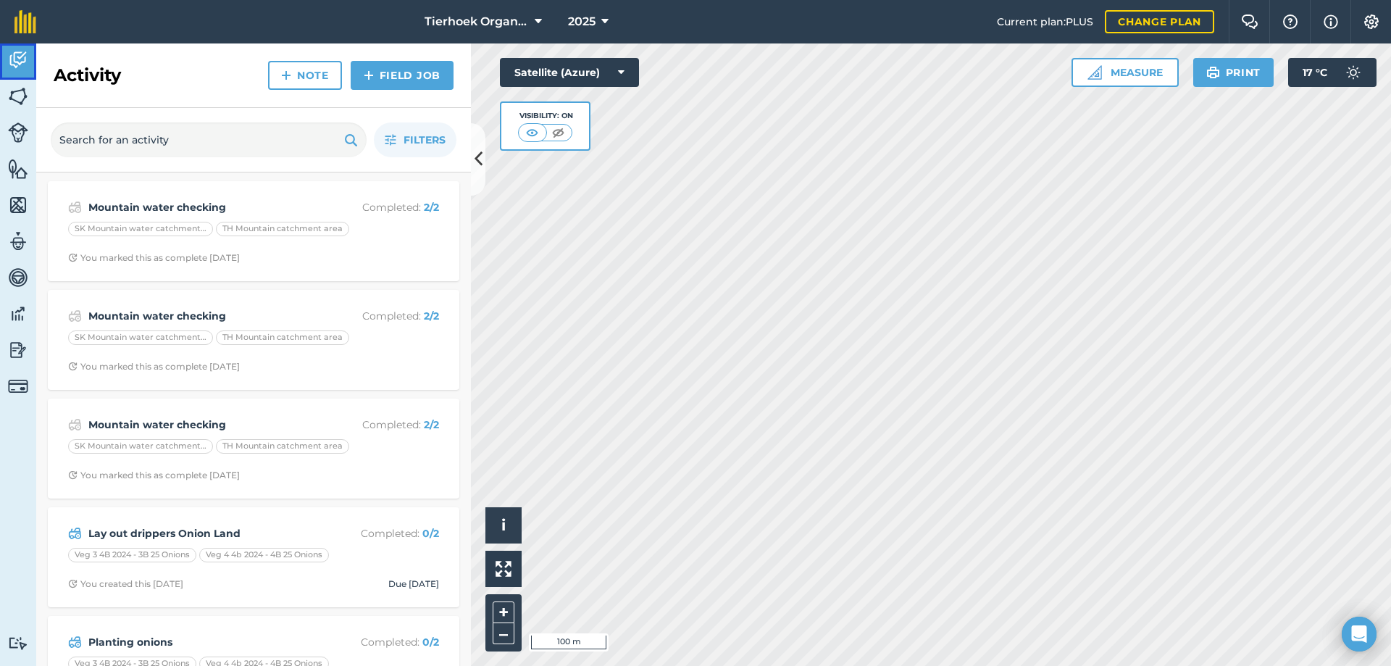
click at [19, 59] on img at bounding box center [18, 60] width 20 height 22
click at [17, 104] on img at bounding box center [18, 96] width 20 height 22
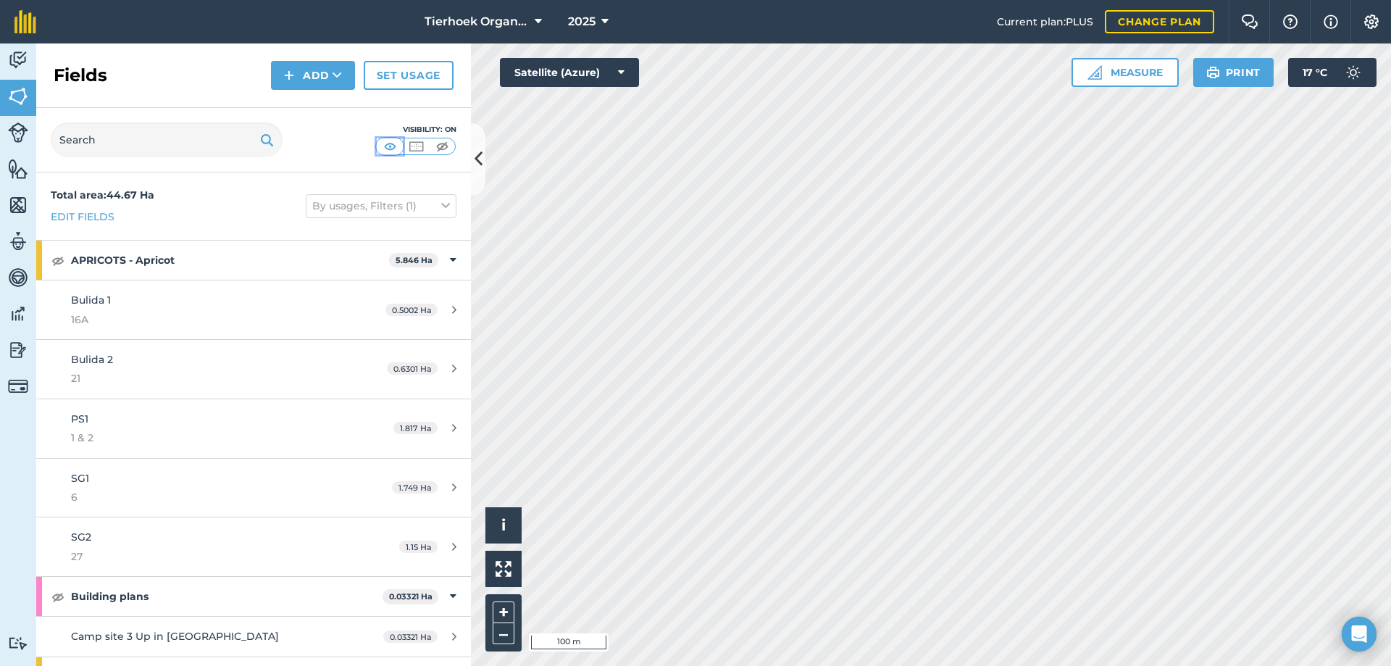
click at [385, 146] on img at bounding box center [390, 146] width 18 height 14
click at [441, 146] on img at bounding box center [442, 146] width 18 height 14
click at [388, 144] on img at bounding box center [390, 146] width 18 height 14
click at [12, 170] on img at bounding box center [18, 169] width 20 height 22
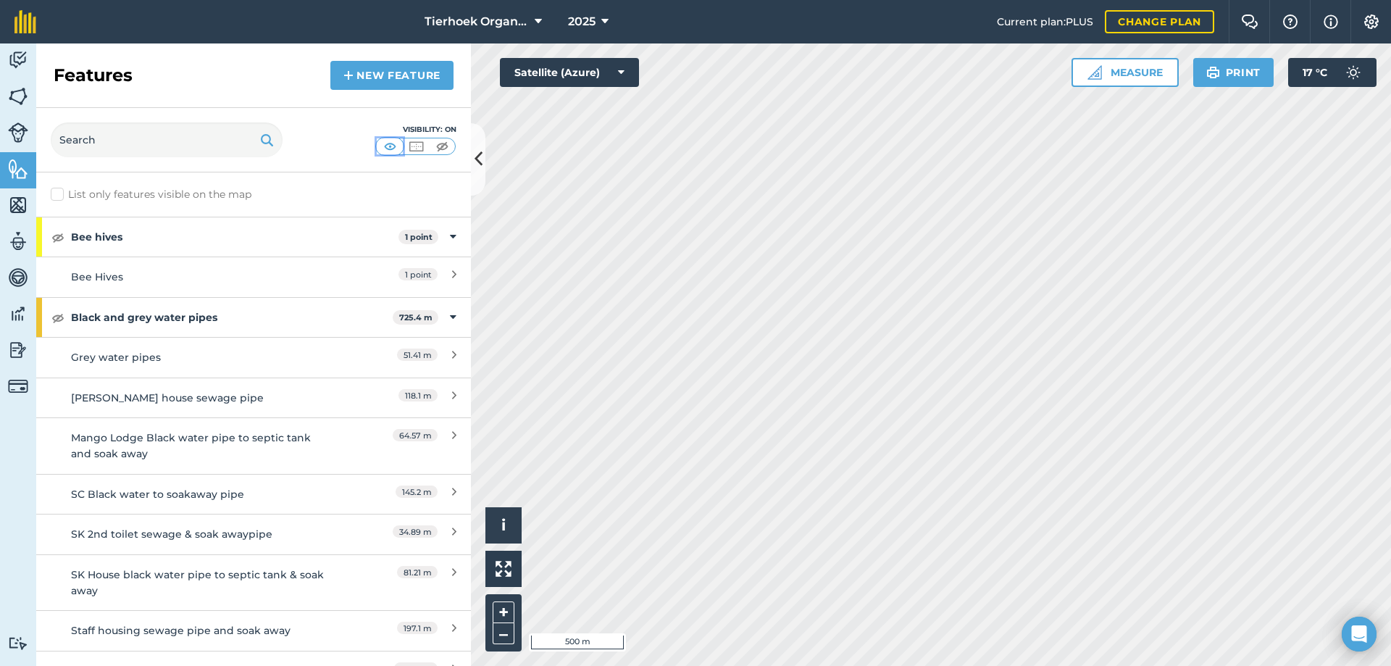
click at [390, 144] on img at bounding box center [390, 146] width 18 height 14
click at [20, 60] on img at bounding box center [18, 60] width 20 height 22
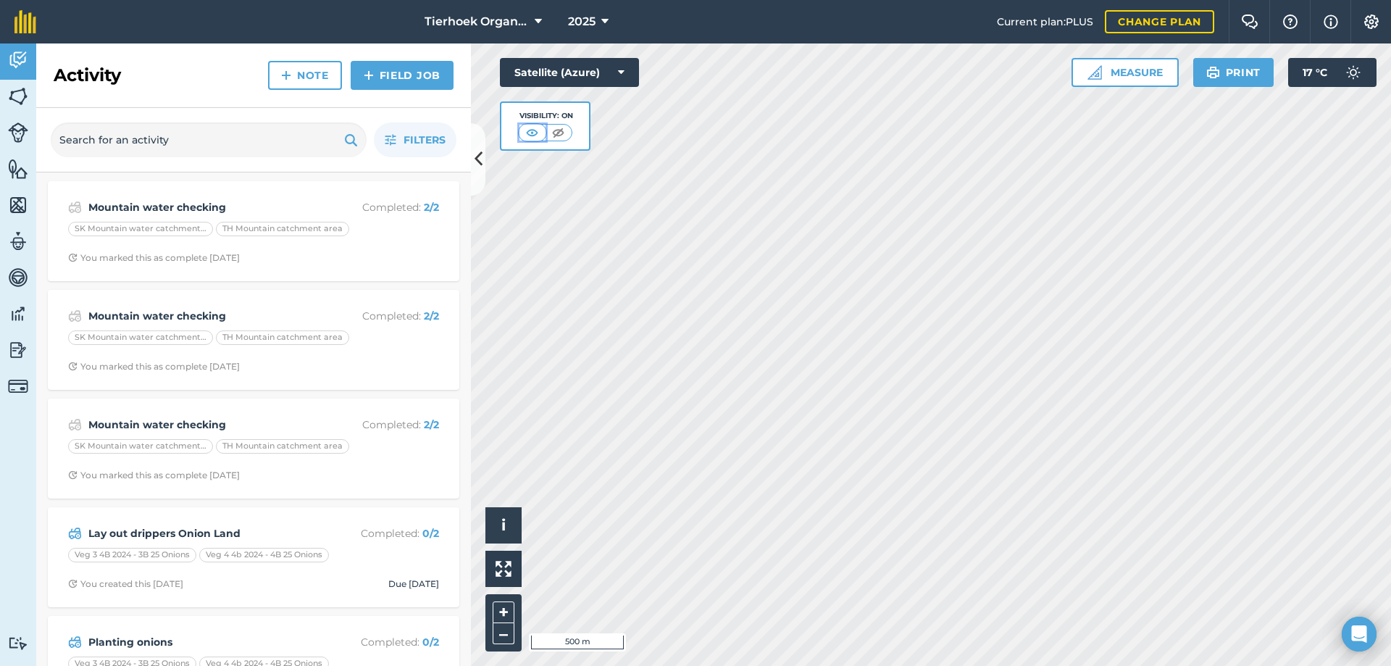
click at [530, 134] on img at bounding box center [532, 132] width 18 height 14
click at [22, 93] on img at bounding box center [18, 96] width 20 height 22
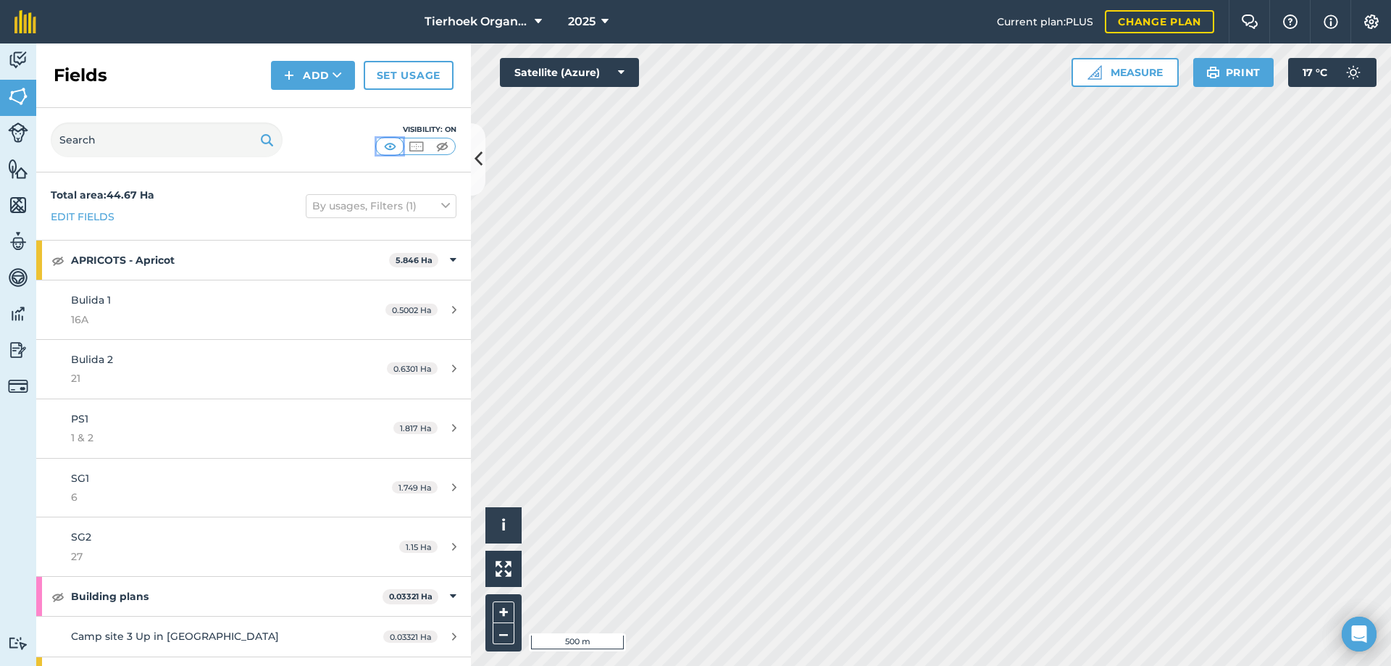
click at [395, 145] on img at bounding box center [390, 146] width 18 height 14
click at [441, 204] on icon at bounding box center [445, 206] width 9 height 16
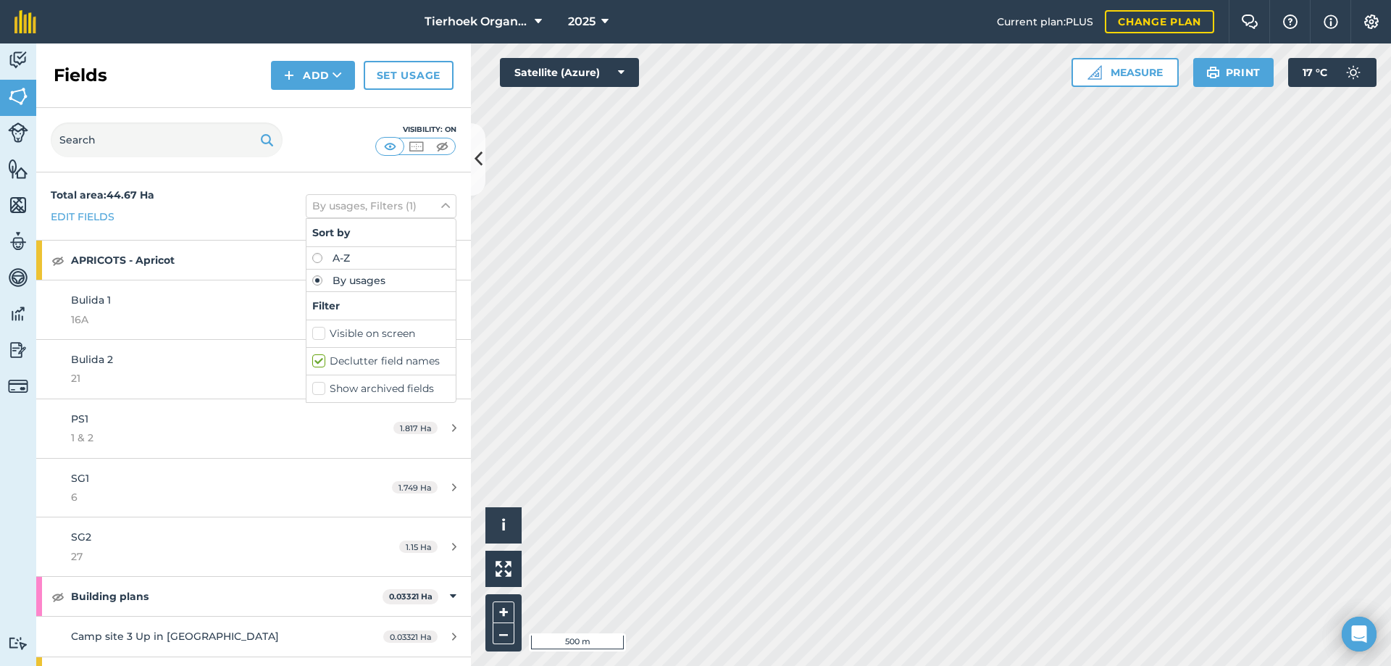
click at [312, 336] on label "Visible on screen" at bounding box center [381, 333] width 138 height 15
click at [312, 335] on input "Visible on screen" at bounding box center [316, 330] width 9 height 9
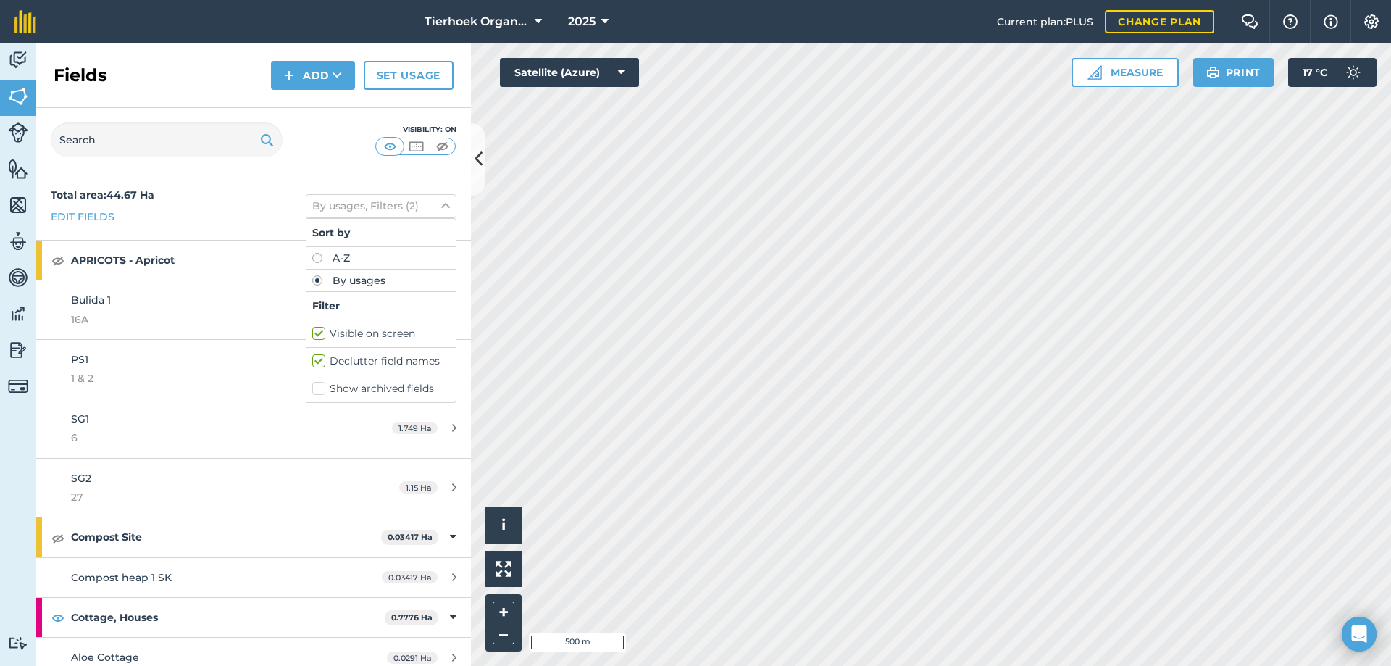
click at [312, 333] on label "Visible on screen" at bounding box center [381, 333] width 138 height 15
click at [312, 333] on input "Visible on screen" at bounding box center [316, 330] width 9 height 9
checkbox input "false"
